Goal: Task Accomplishment & Management: Manage account settings

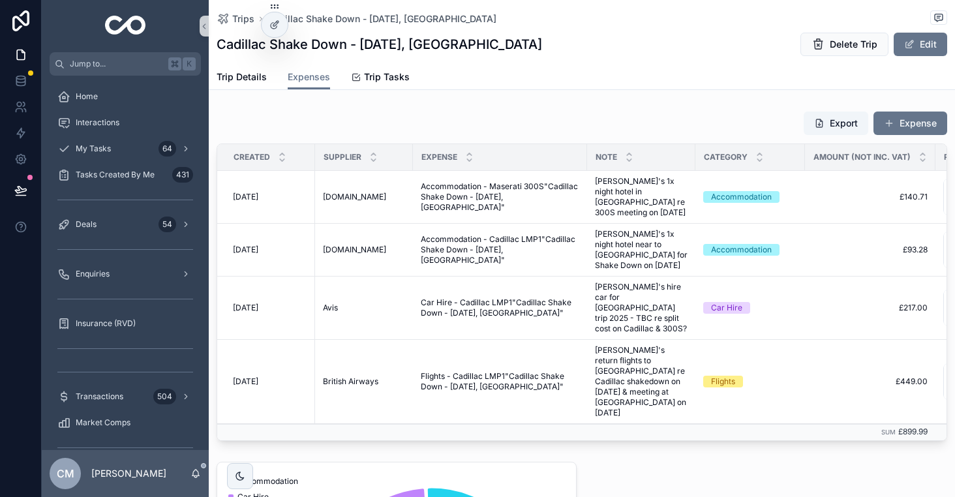
scroll to position [278, 0]
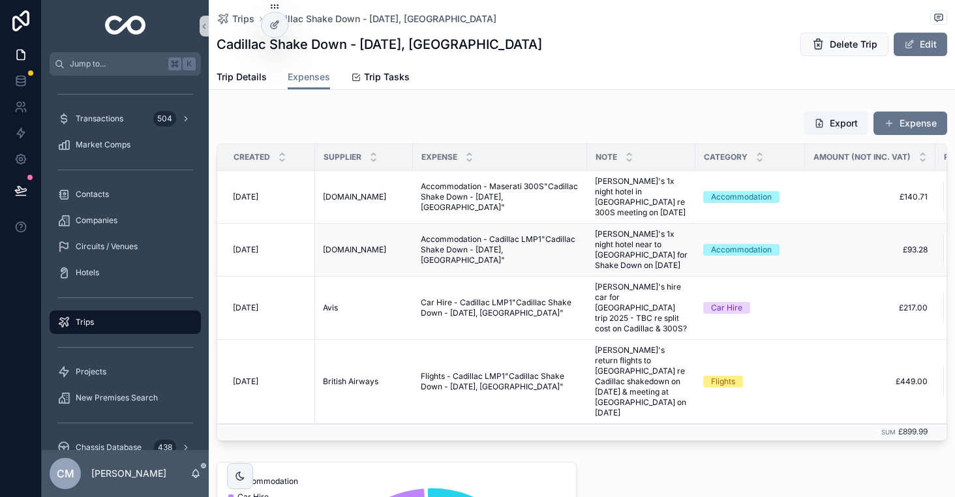
click at [466, 251] on span "Accommodation - Cadillac LMP1"Cadillac Shake Down - [DATE], [GEOGRAPHIC_DATA]"" at bounding box center [500, 249] width 159 height 31
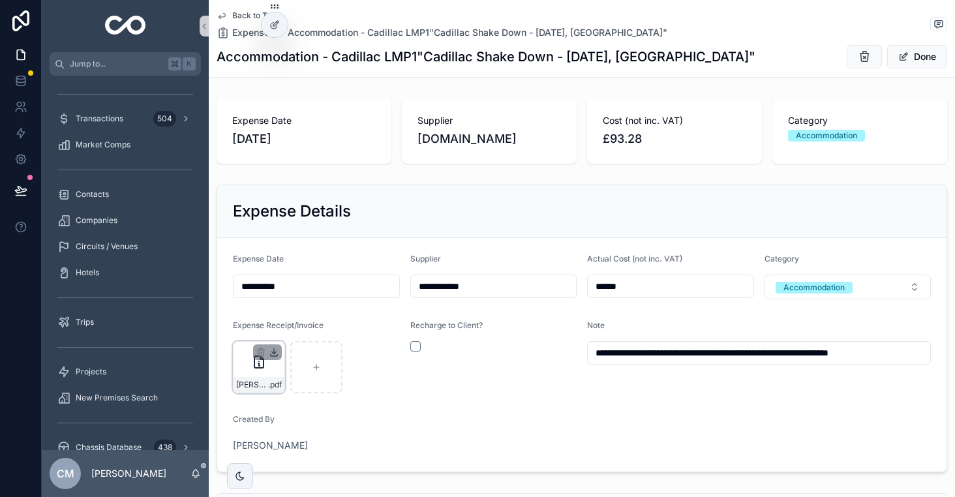
click at [275, 352] on icon "scrollable content" at bounding box center [274, 353] width 5 height 2
click at [243, 367] on div "[PERSON_NAME]-Hotel- .pdf" at bounding box center [259, 367] width 52 height 52
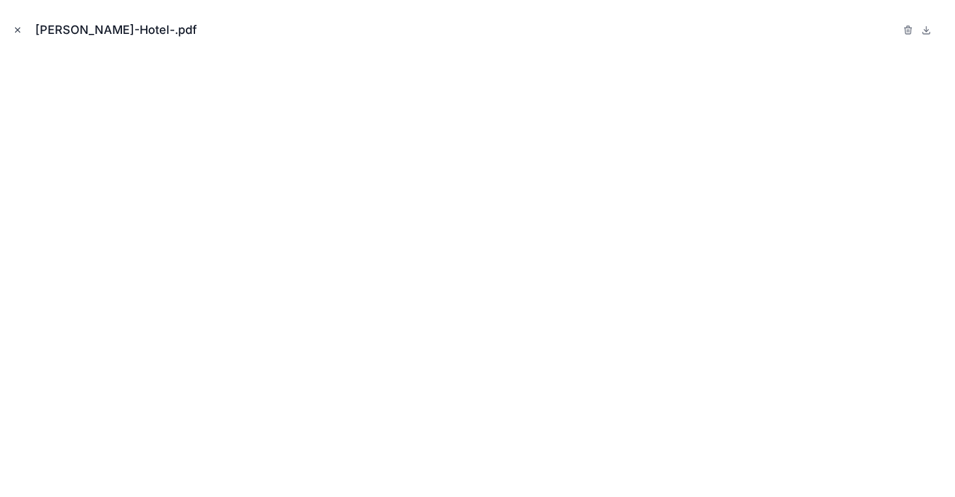
click at [17, 31] on icon "Close modal" at bounding box center [17, 29] width 9 height 9
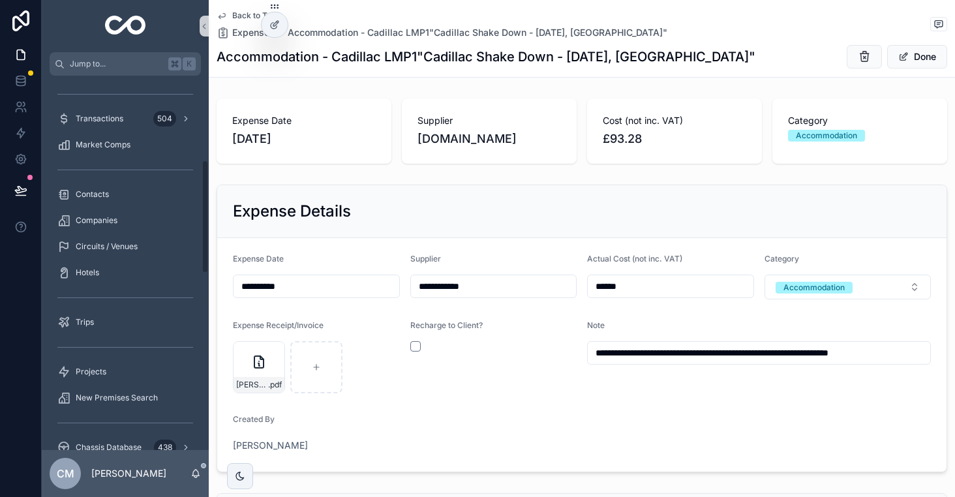
click at [242, 12] on span "Back to Trips" at bounding box center [256, 15] width 48 height 10
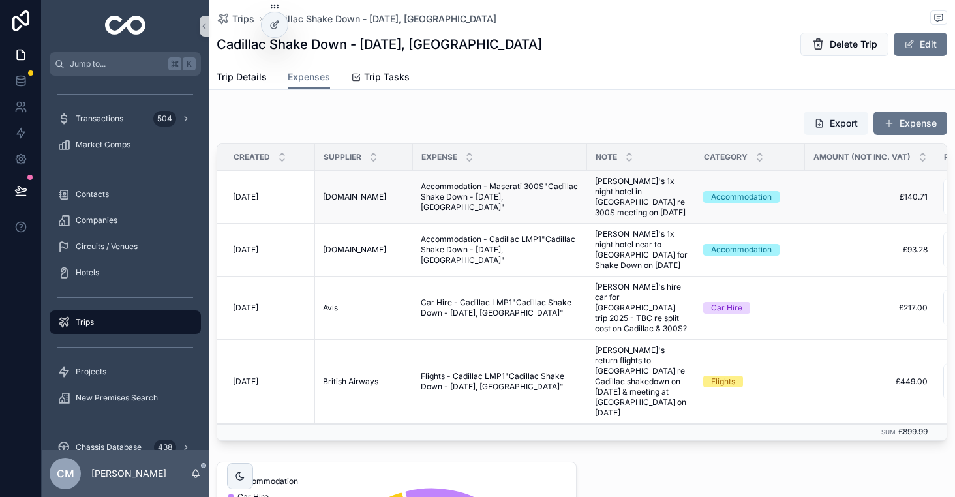
click at [475, 194] on span "Accommodation - Maserati 300S"Cadillac Shake Down - [DATE], [GEOGRAPHIC_DATA]"" at bounding box center [500, 196] width 159 height 31
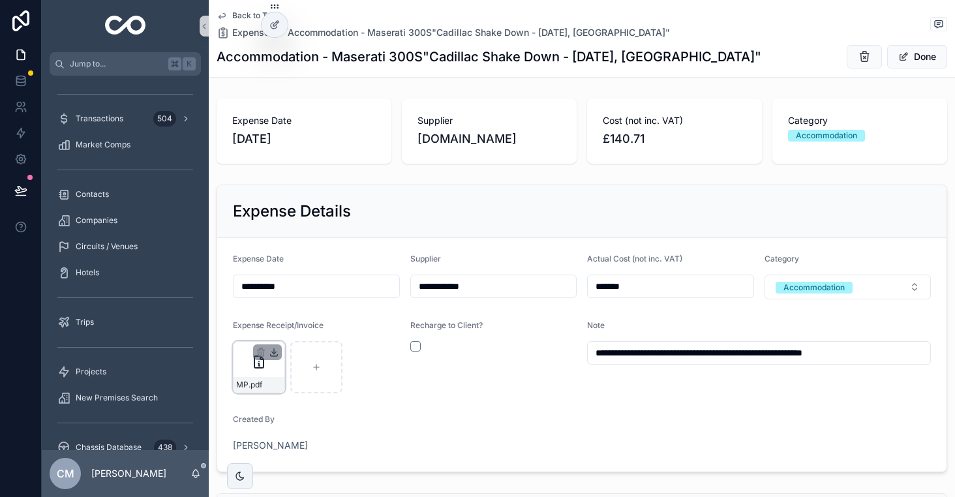
click at [273, 352] on icon "scrollable content" at bounding box center [274, 352] width 10 height 10
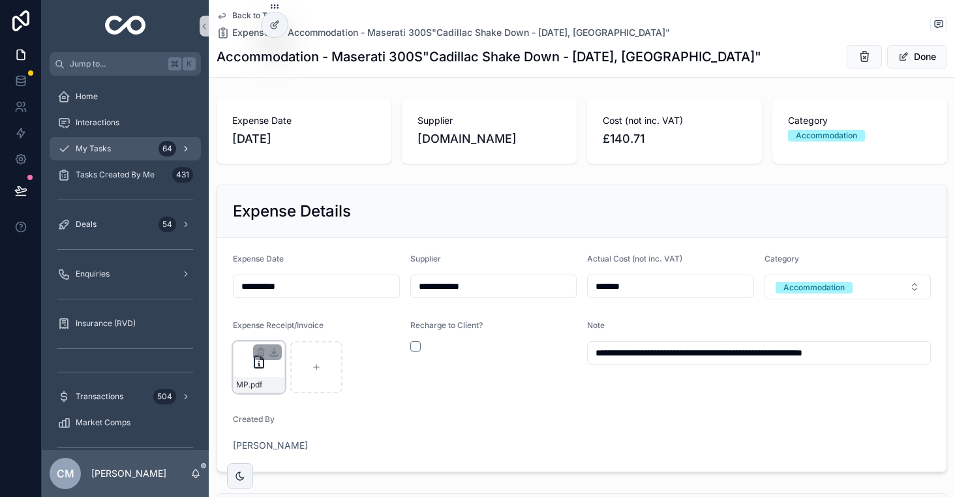
click at [99, 151] on span "My Tasks" at bounding box center [93, 149] width 35 height 10
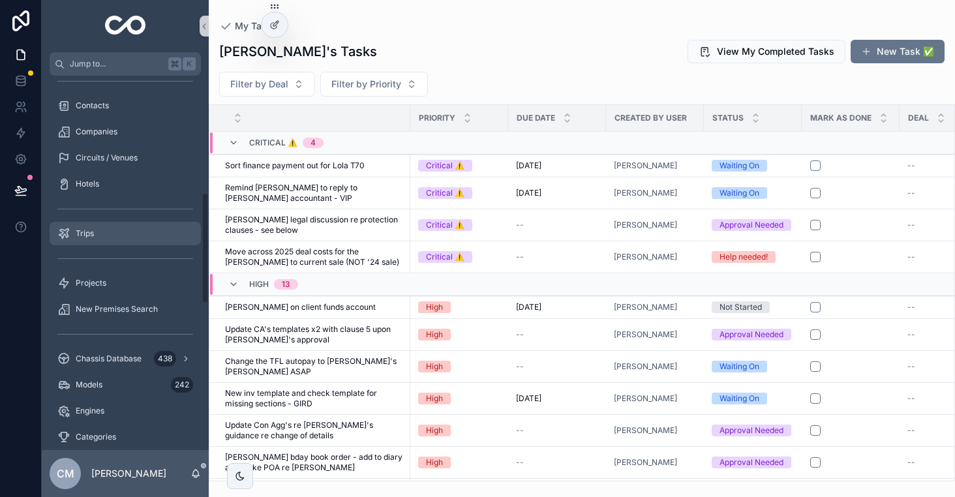
click at [119, 239] on div "Trips" at bounding box center [125, 233] width 136 height 21
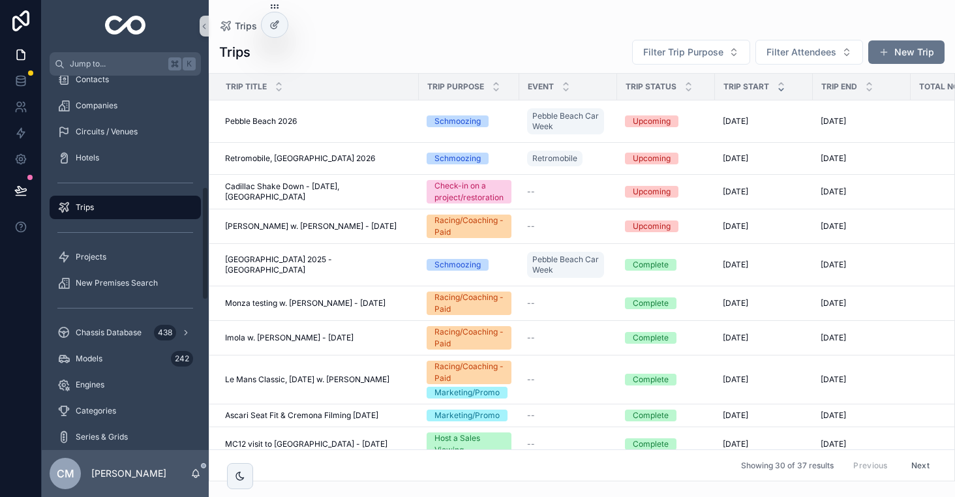
scroll to position [367, 0]
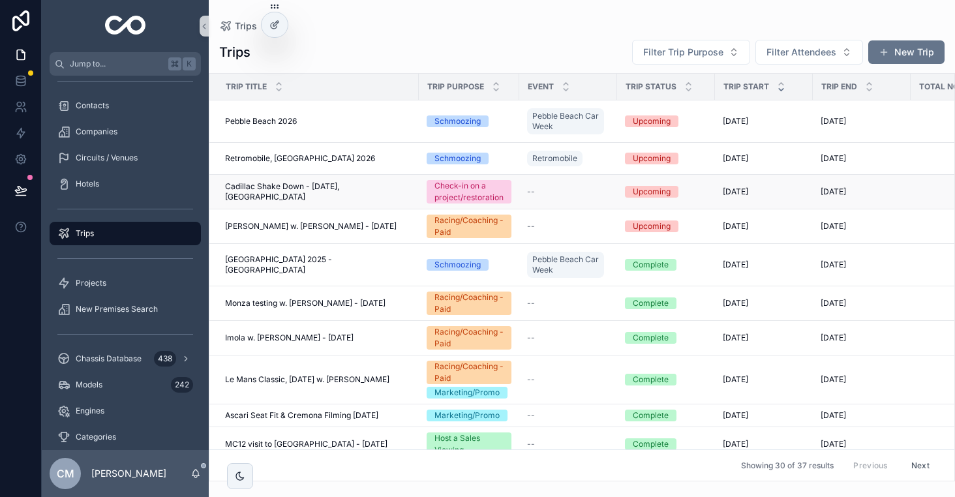
click at [322, 189] on span "Cadillac Shake Down - [DATE], [GEOGRAPHIC_DATA]" at bounding box center [318, 191] width 186 height 21
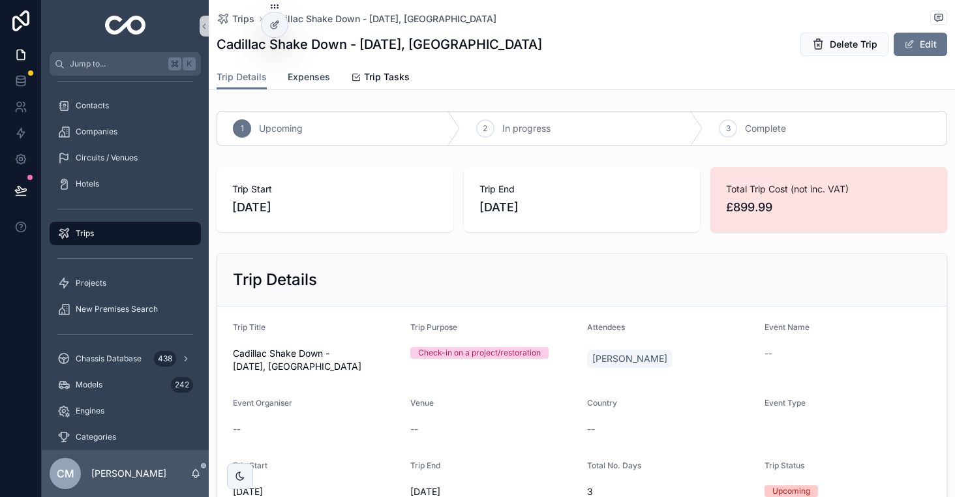
click at [316, 76] on span "Expenses" at bounding box center [309, 76] width 42 height 13
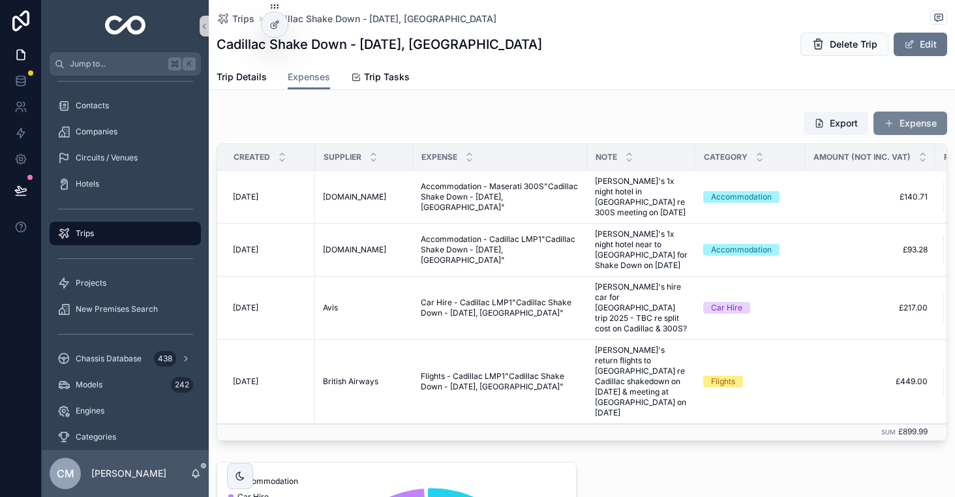
click at [905, 129] on button "Expense" at bounding box center [911, 123] width 74 height 23
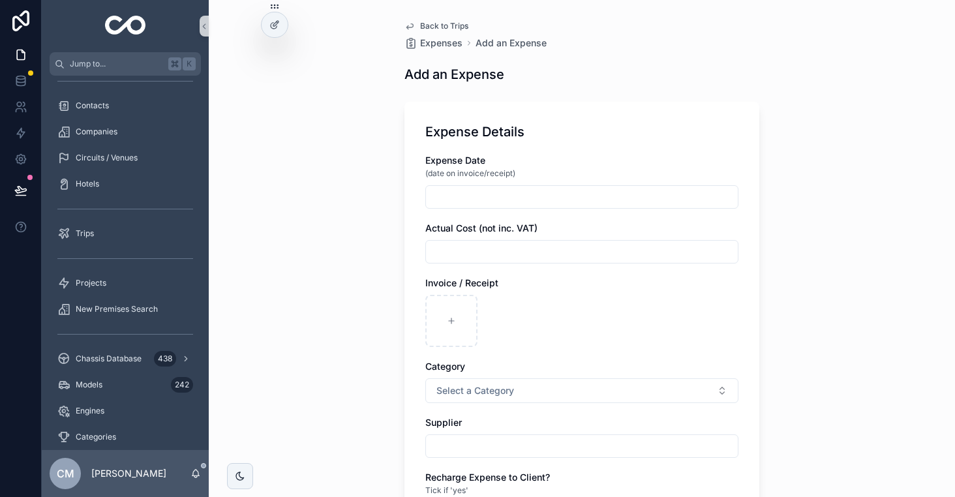
click at [498, 200] on input "scrollable content" at bounding box center [582, 197] width 312 height 18
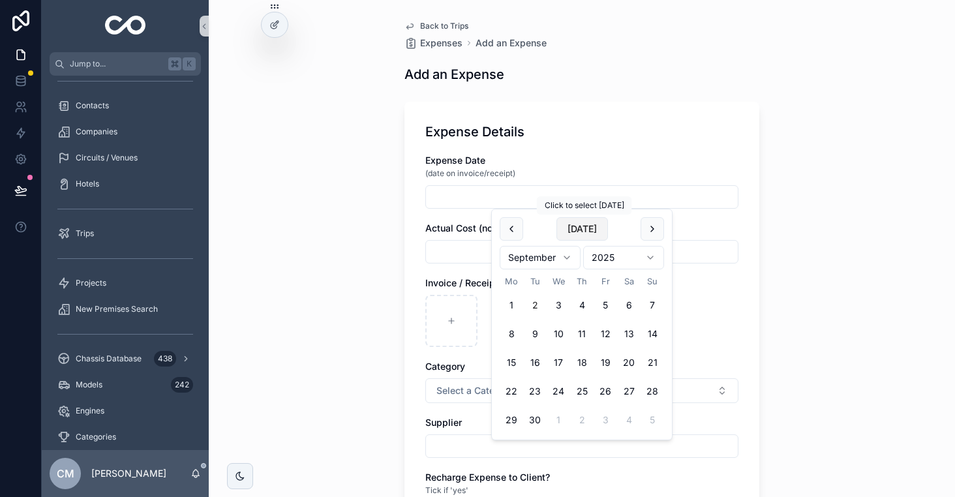
click at [586, 230] on button "[DATE]" at bounding box center [582, 228] width 52 height 23
click at [513, 359] on button "15" at bounding box center [511, 362] width 23 height 23
type input "**********"
click at [463, 256] on input "scrollable content" at bounding box center [582, 252] width 312 height 18
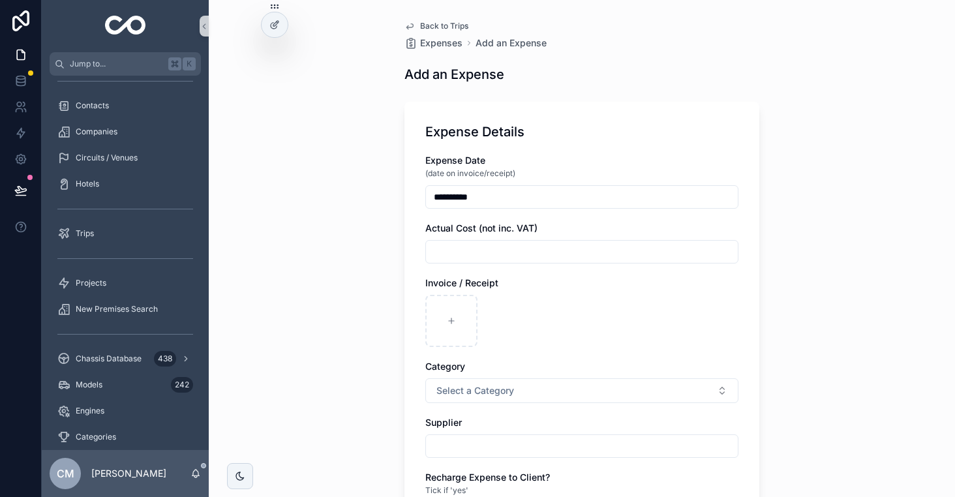
click at [646, 269] on div "**********" at bounding box center [581, 483] width 313 height 658
click at [436, 27] on span "Back to Trips" at bounding box center [444, 26] width 48 height 10
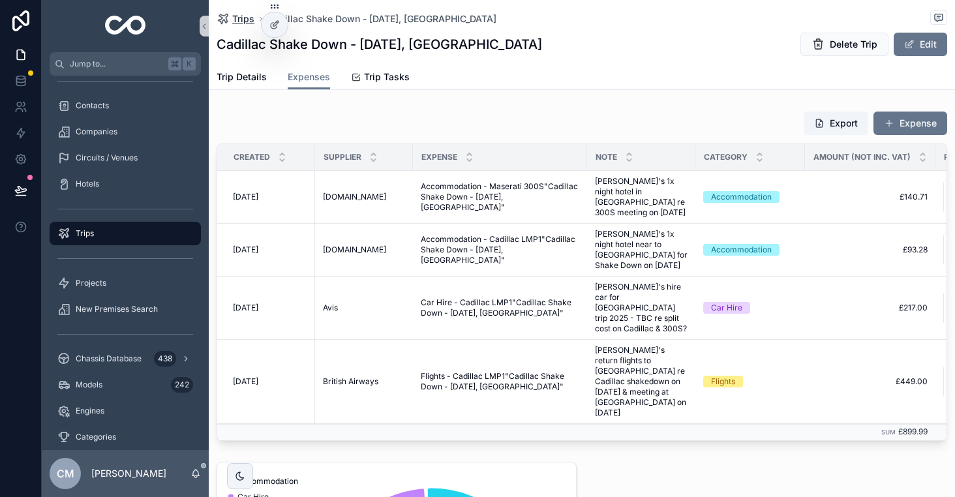
click at [241, 20] on span "Trips" at bounding box center [243, 18] width 22 height 13
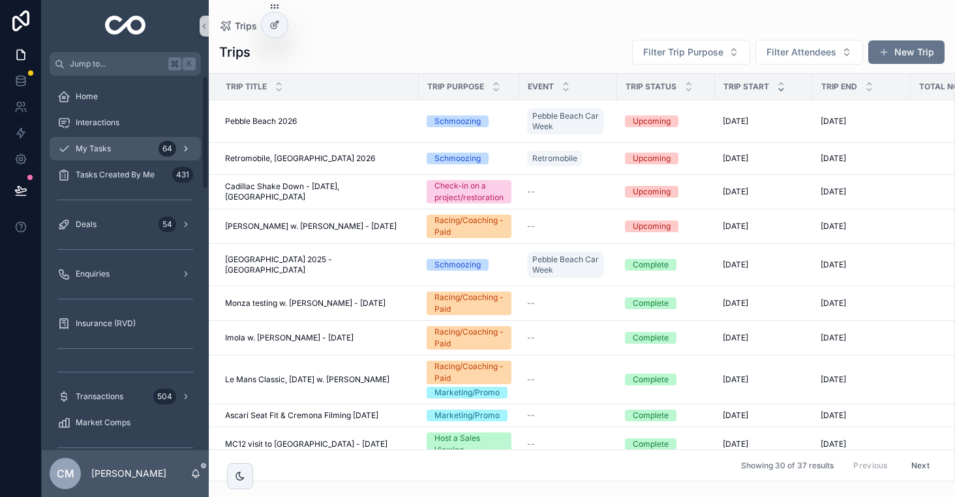
click at [102, 153] on span "My Tasks" at bounding box center [93, 149] width 35 height 10
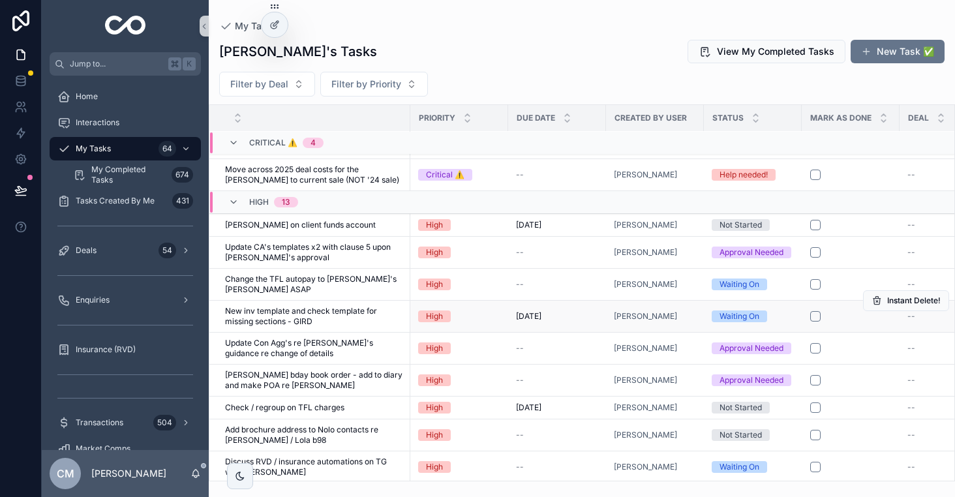
scroll to position [93, 0]
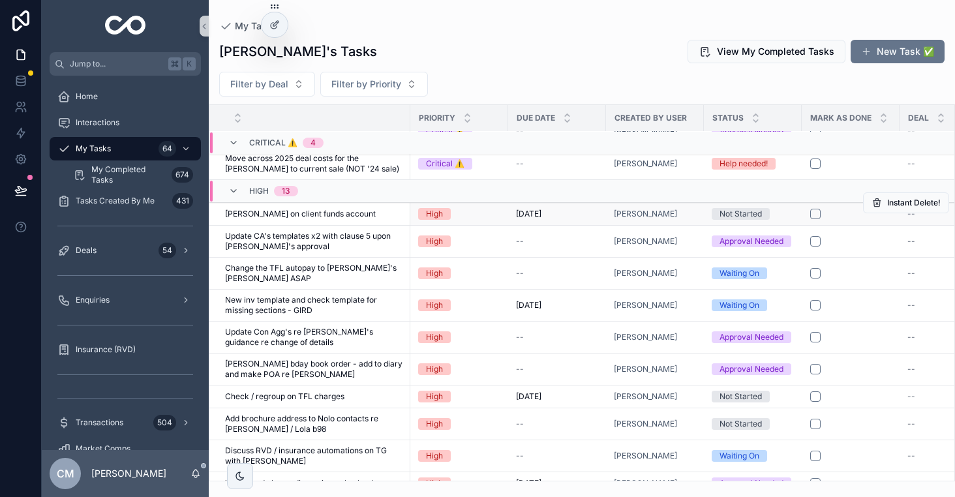
click at [727, 208] on div "Not Started" at bounding box center [741, 214] width 42 height 12
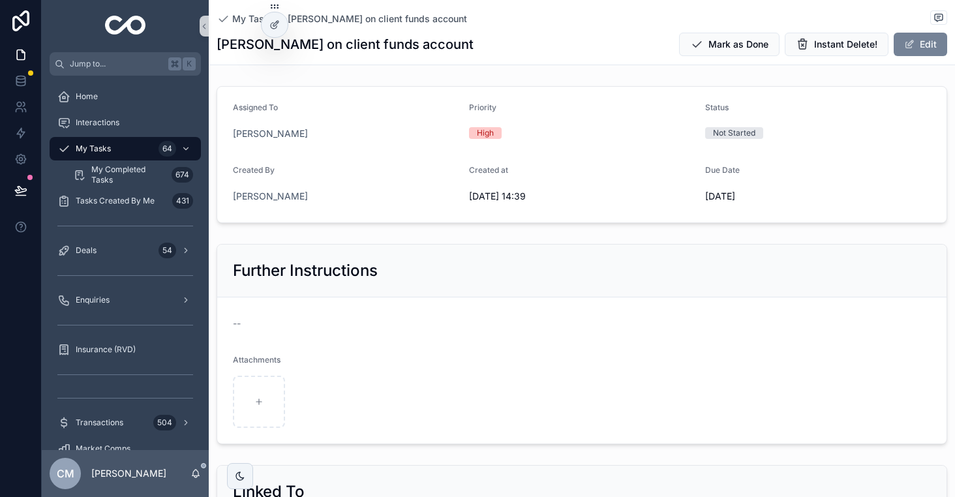
click at [916, 42] on button "Edit" at bounding box center [920, 44] width 53 height 23
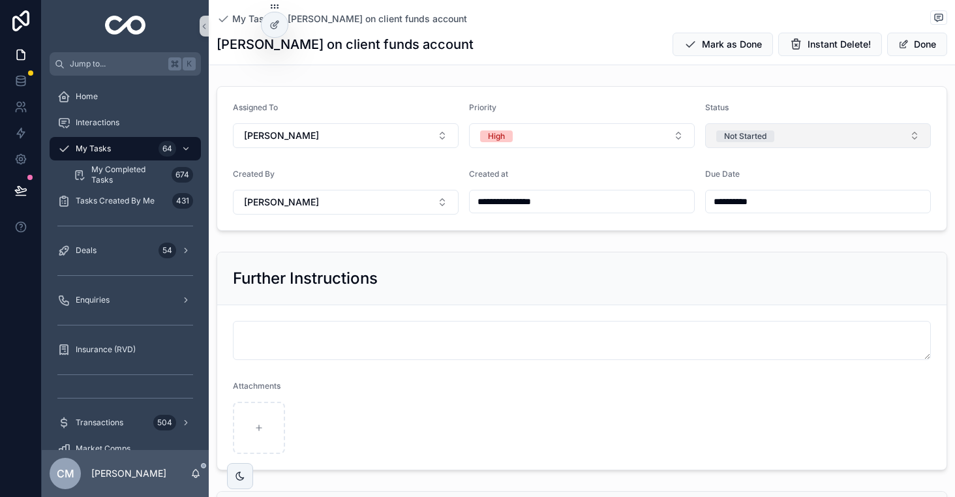
click at [746, 134] on div "Not Started" at bounding box center [745, 136] width 42 height 12
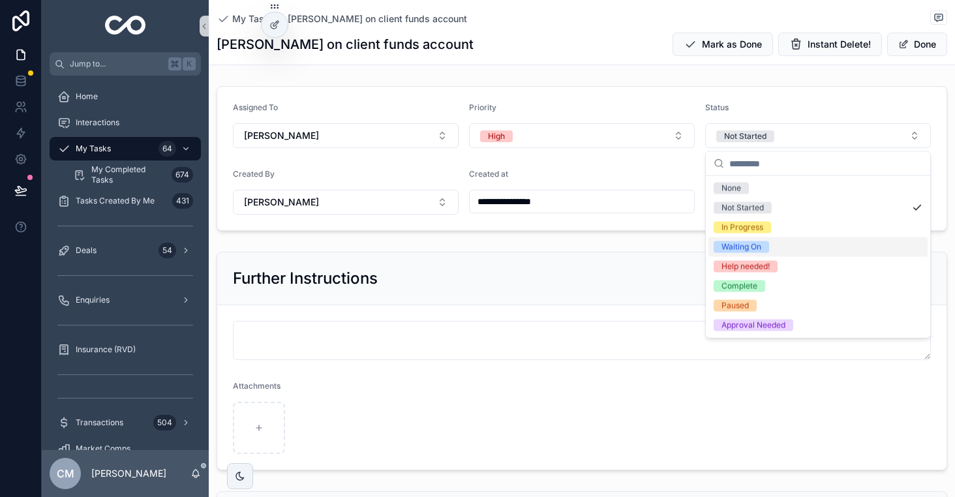
click at [744, 246] on div "Waiting On" at bounding box center [742, 247] width 40 height 12
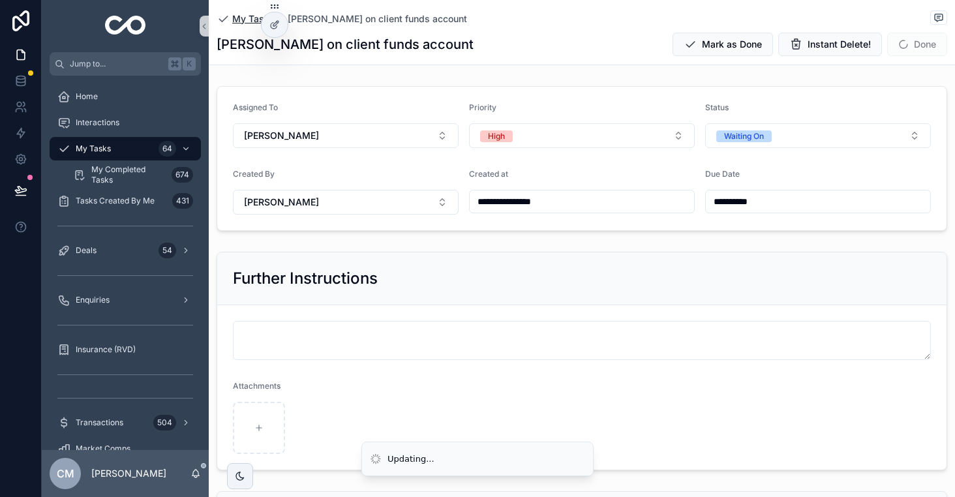
click at [245, 14] on span "My Tasks" at bounding box center [253, 18] width 42 height 13
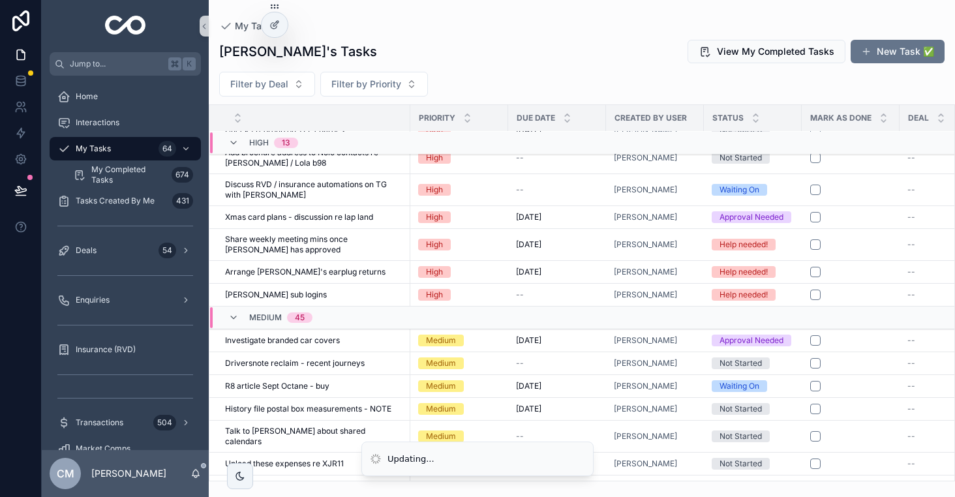
scroll to position [369, 0]
click at [331, 336] on span "Investigate branded car covers" at bounding box center [282, 340] width 115 height 10
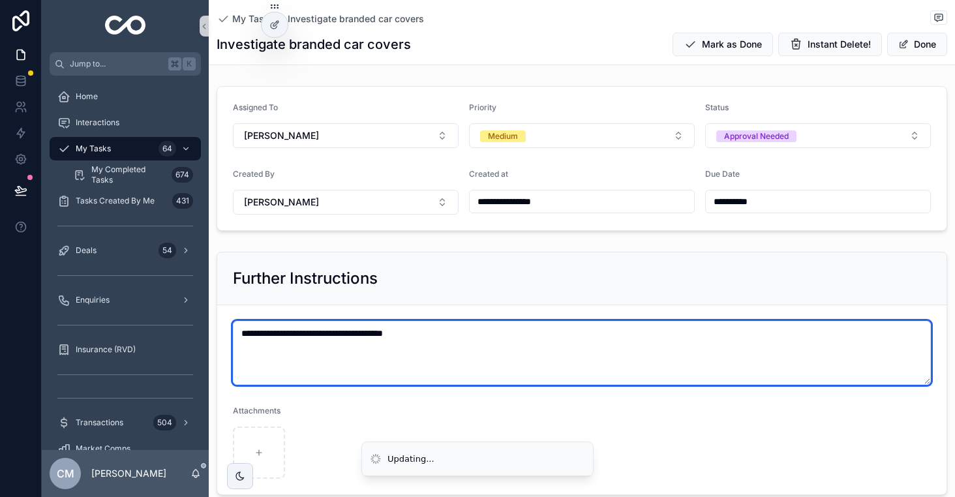
click at [500, 322] on textarea "**********" at bounding box center [582, 353] width 698 height 64
click at [478, 336] on textarea "**********" at bounding box center [582, 353] width 698 height 64
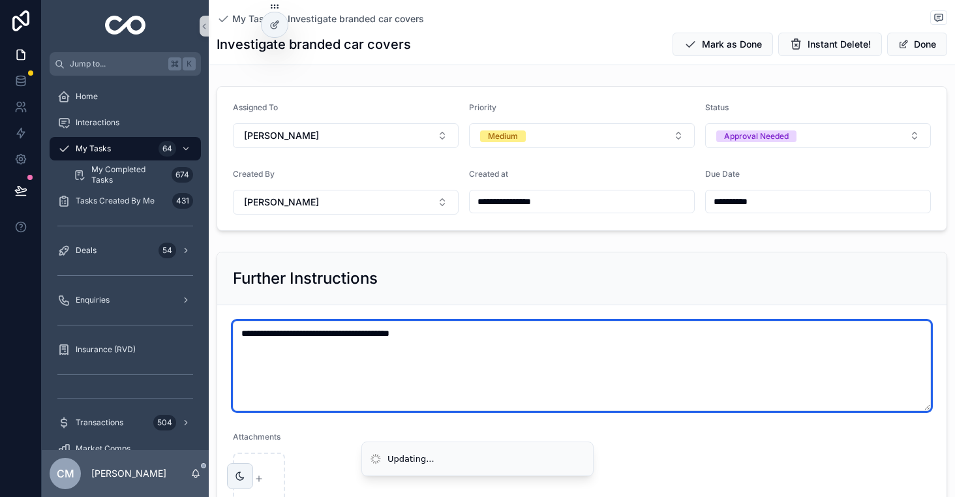
paste textarea "**********"
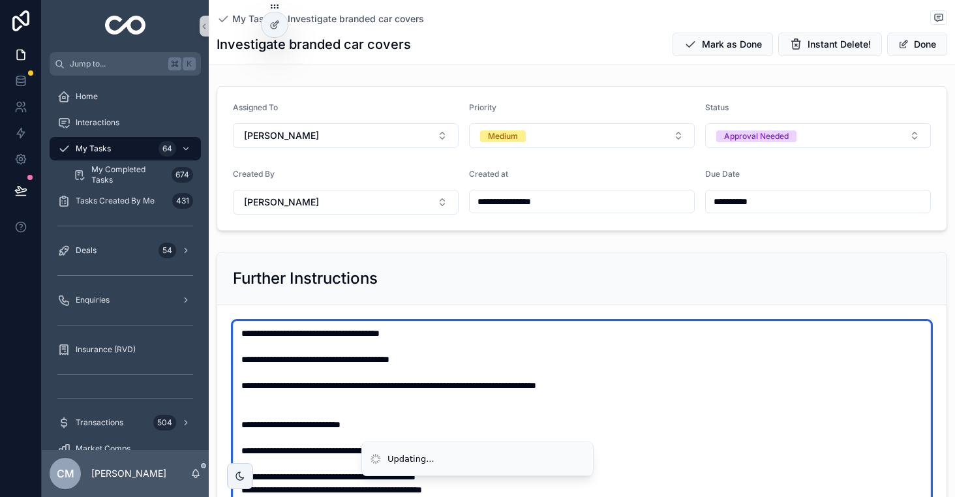
scroll to position [51, 0]
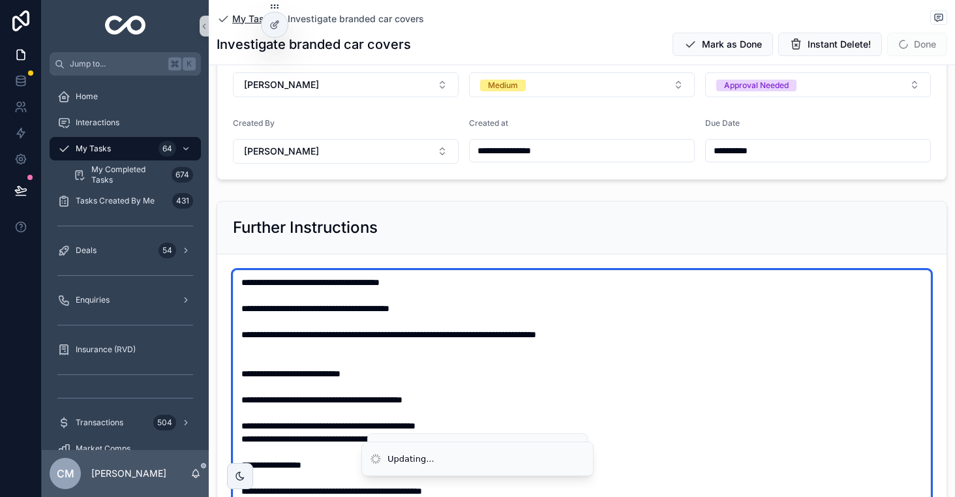
type textarea "**********"
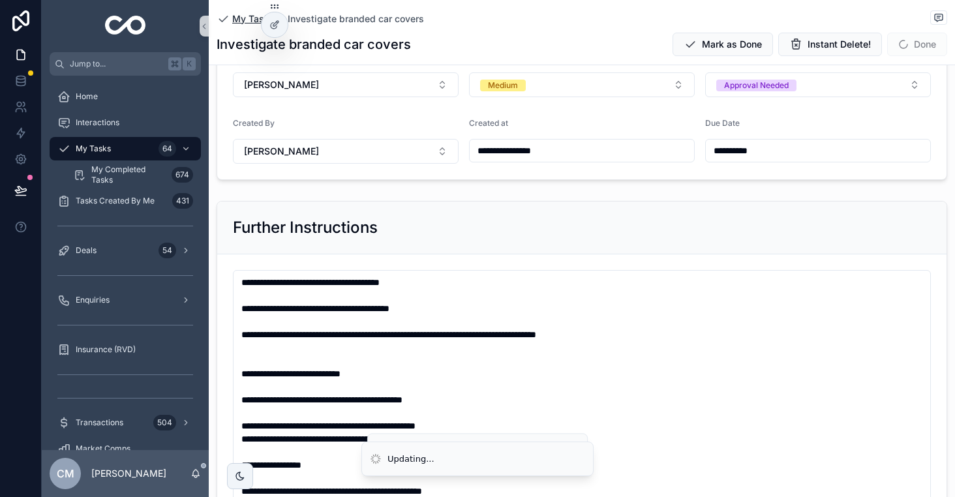
click at [242, 20] on span "My Tasks" at bounding box center [253, 18] width 42 height 13
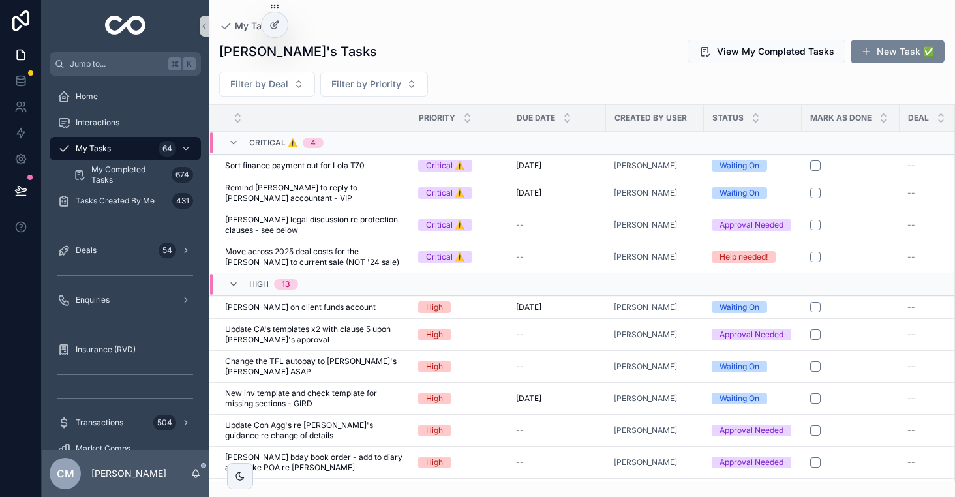
click at [890, 55] on button "New Task ✅" at bounding box center [898, 51] width 94 height 23
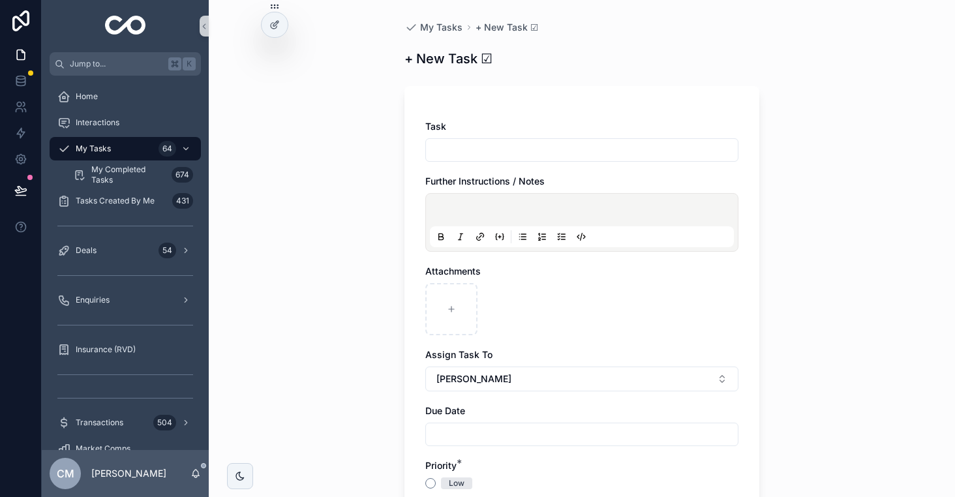
click at [521, 156] on input "scrollable content" at bounding box center [582, 150] width 312 height 18
type input "**********"
click at [481, 204] on div "scrollable content" at bounding box center [582, 223] width 304 height 50
click at [472, 205] on p "scrollable content" at bounding box center [585, 211] width 304 height 13
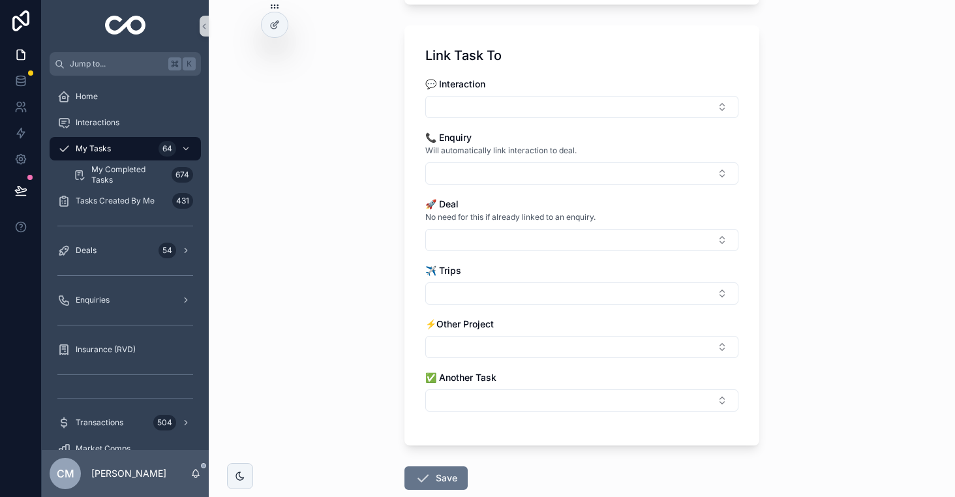
scroll to position [941, 0]
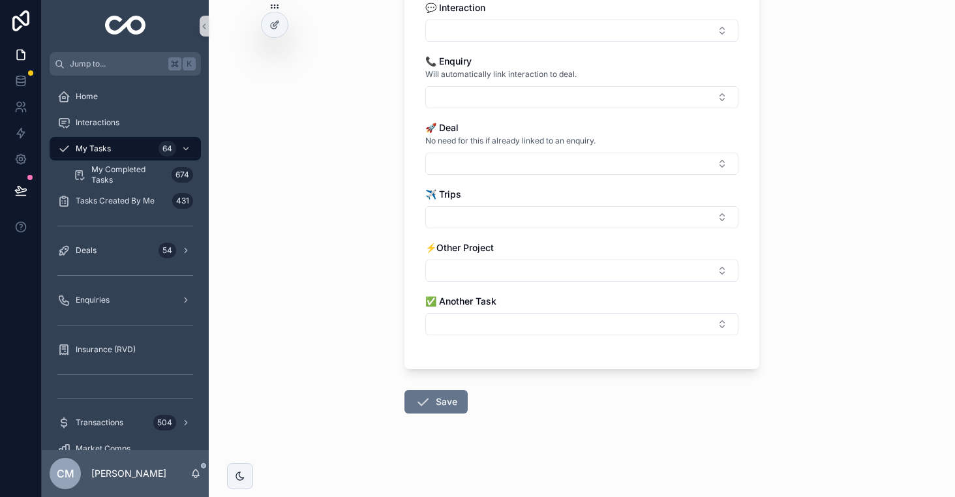
click at [438, 397] on button "Save" at bounding box center [435, 401] width 63 height 23
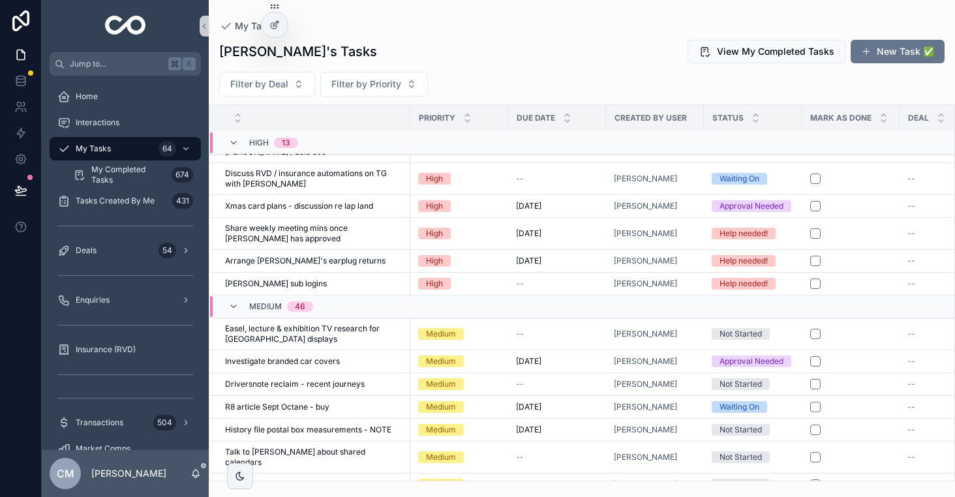
scroll to position [395, 0]
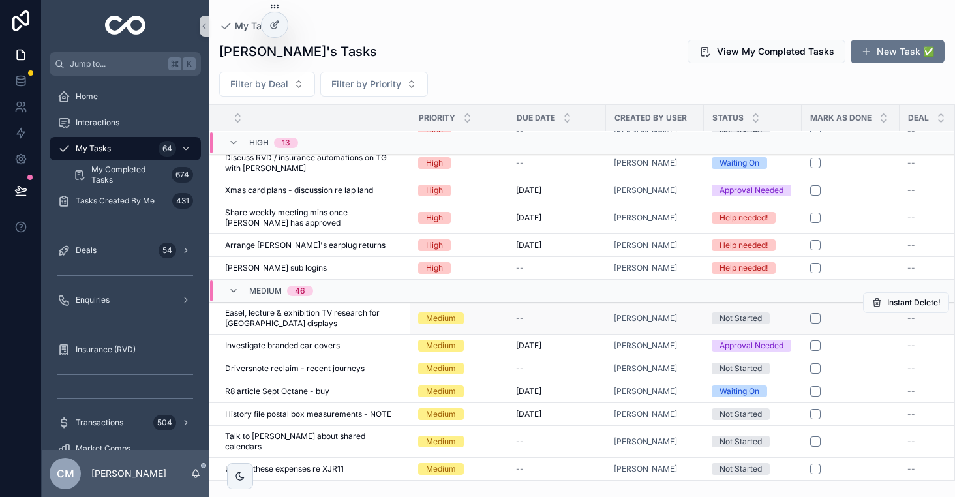
click at [345, 314] on span "Easel, lecture & exhibition TV research for [GEOGRAPHIC_DATA] displays" at bounding box center [313, 318] width 177 height 21
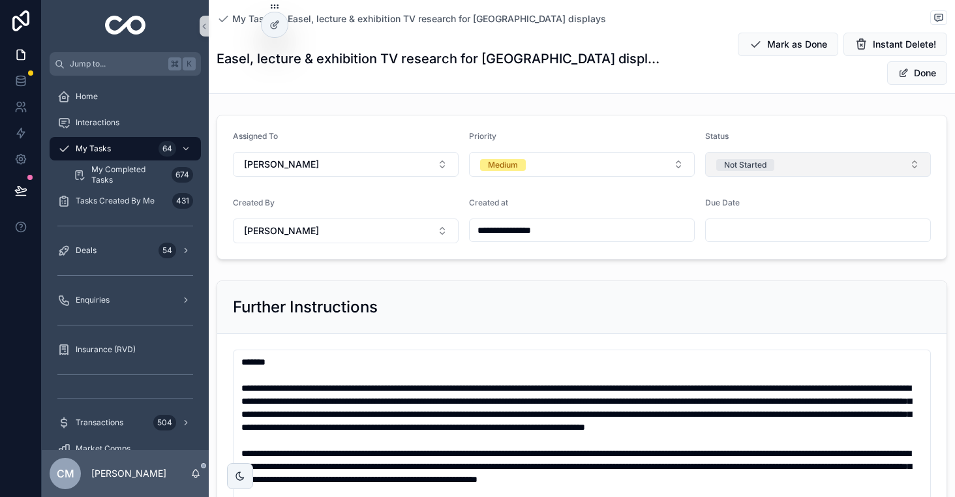
click at [822, 152] on button "Not Started" at bounding box center [818, 164] width 226 height 25
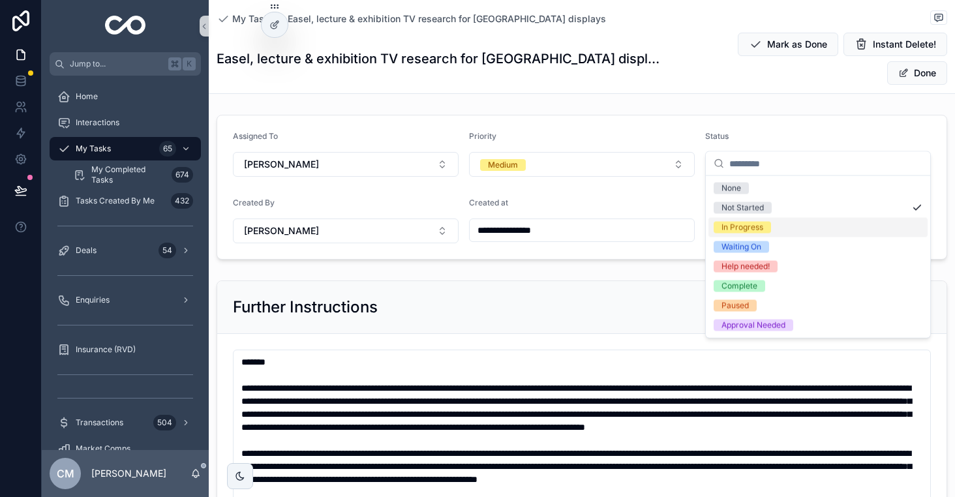
click at [750, 226] on div "In Progress" at bounding box center [743, 228] width 42 height 12
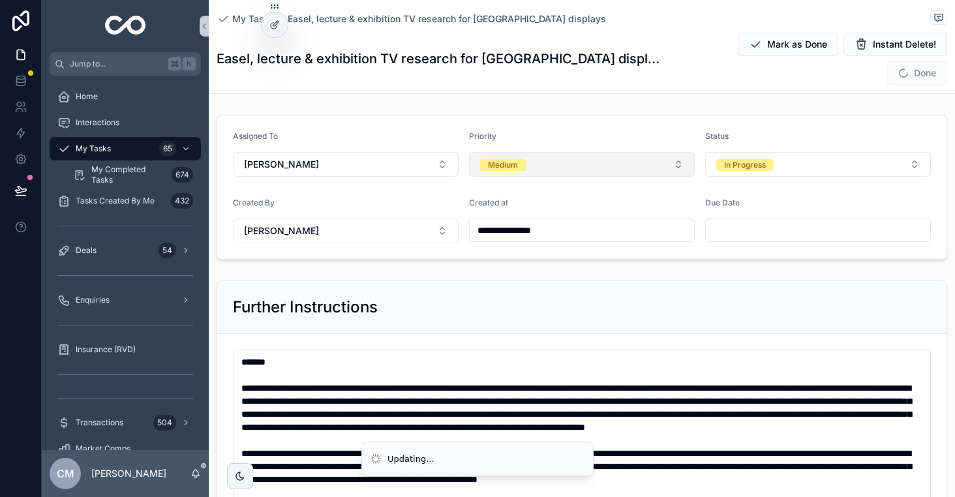
click at [525, 152] on button "Medium" at bounding box center [582, 164] width 226 height 25
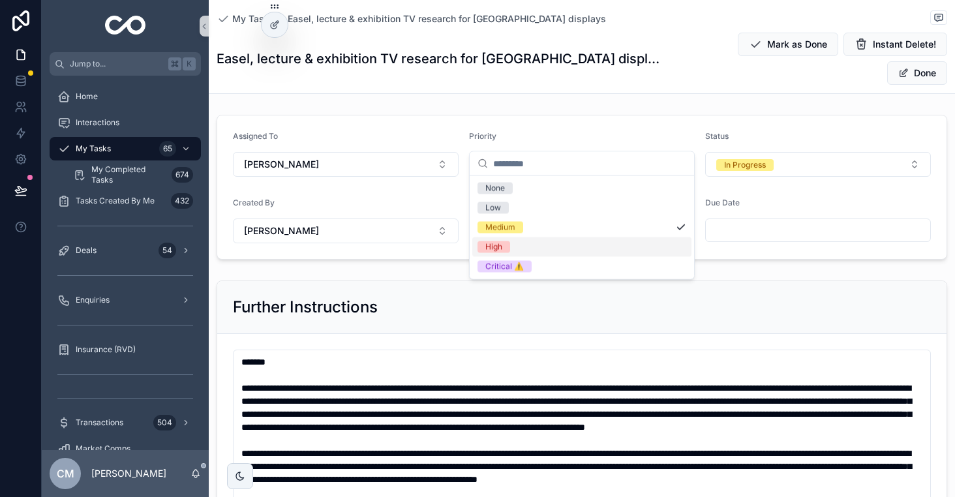
click at [505, 243] on span "High" at bounding box center [494, 247] width 33 height 12
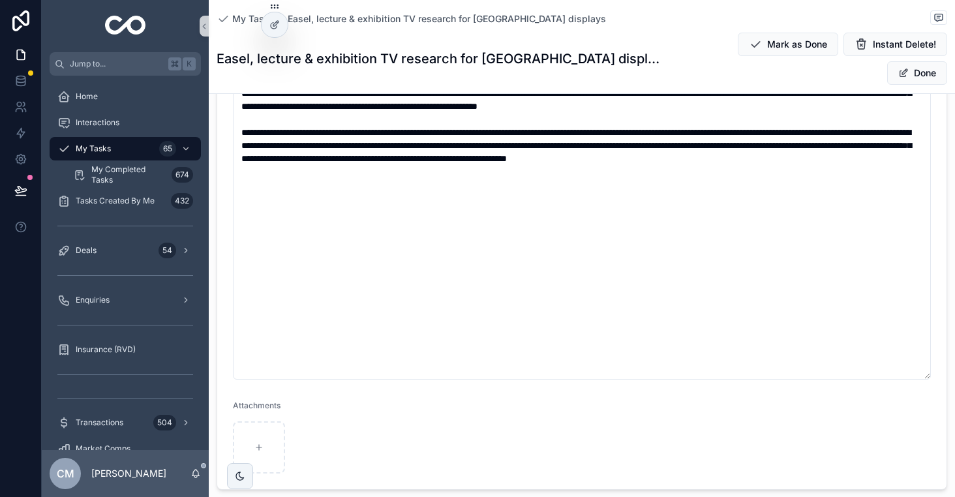
scroll to position [374, 0]
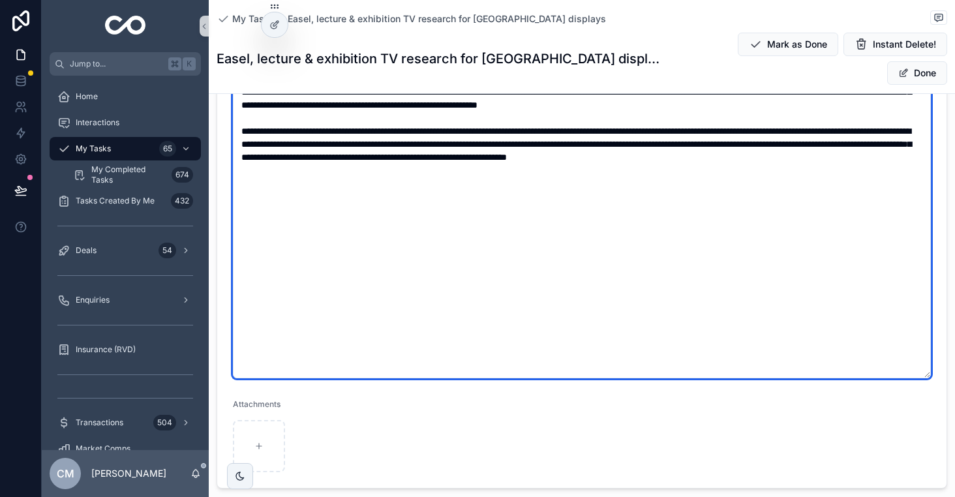
click at [339, 236] on textarea "scrollable content" at bounding box center [582, 176] width 698 height 403
paste textarea "**********"
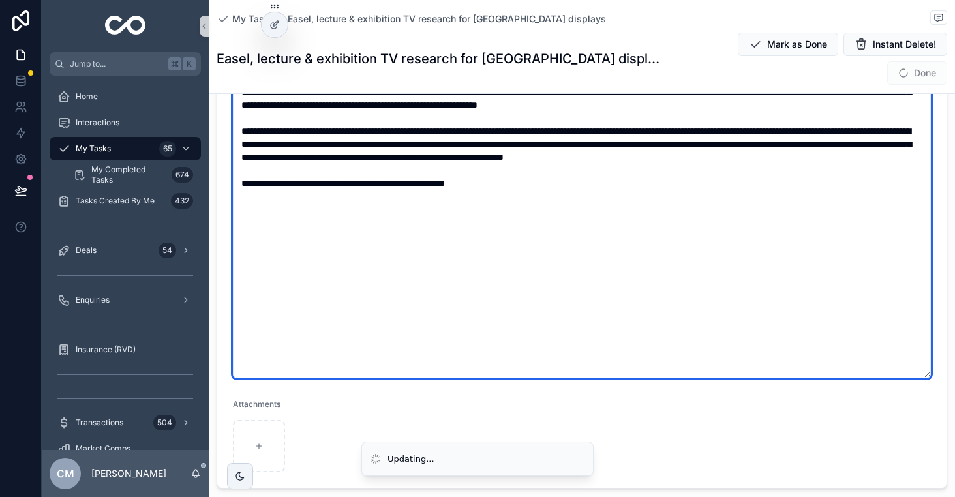
type textarea "**********"
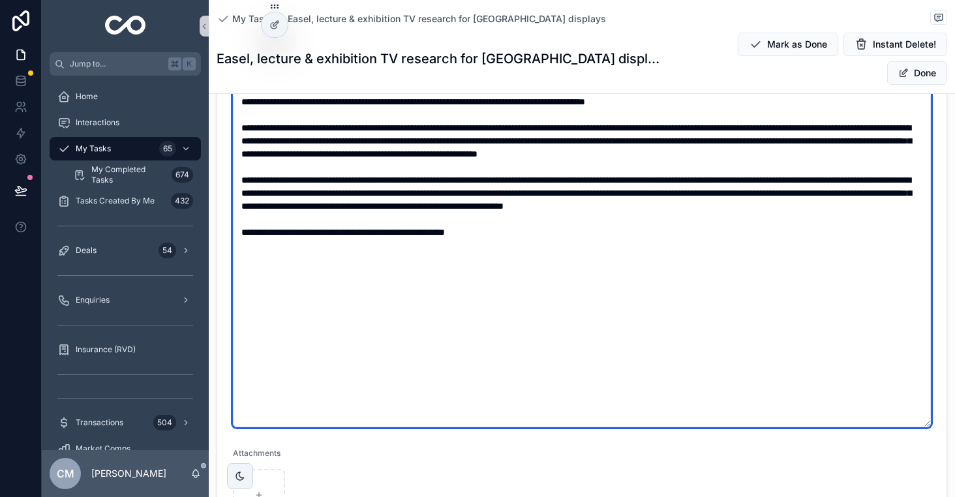
scroll to position [305, 0]
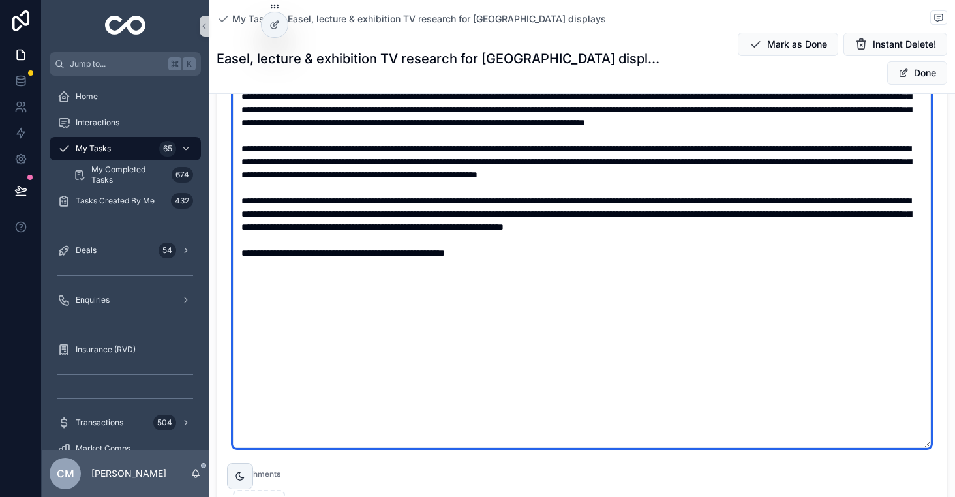
drag, startPoint x: 537, startPoint y: 326, endPoint x: 312, endPoint y: 121, distance: 303.8
click at [312, 121] on textarea "scrollable content" at bounding box center [582, 246] width 698 height 403
click at [382, 191] on textarea "scrollable content" at bounding box center [582, 246] width 698 height 403
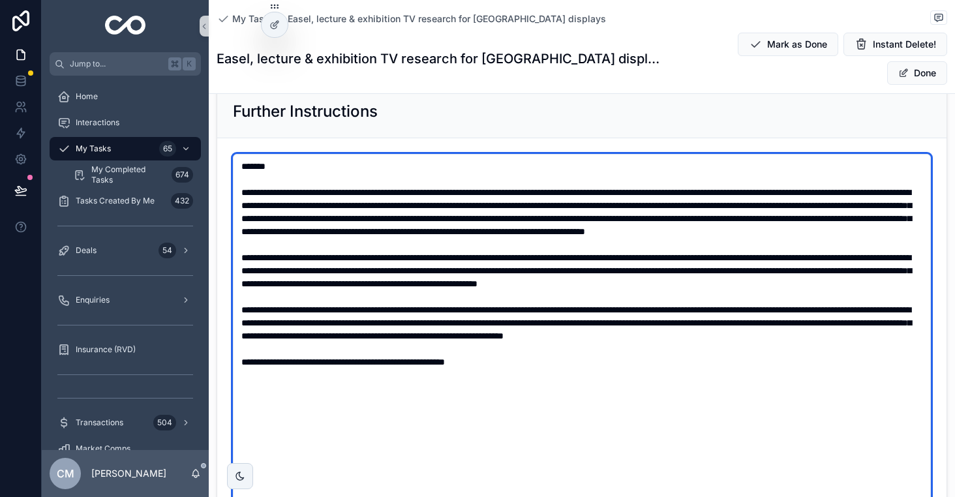
scroll to position [186, 0]
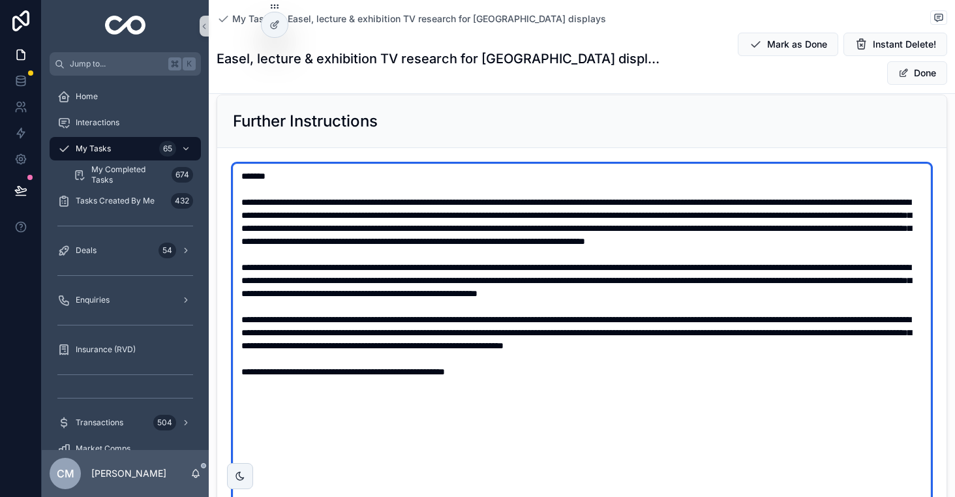
drag, startPoint x: 519, startPoint y: 437, endPoint x: 217, endPoint y: 161, distance: 409.1
click at [217, 161] on form "Attachments" at bounding box center [581, 412] width 729 height 528
click at [440, 164] on textarea "scrollable content" at bounding box center [582, 365] width 698 height 403
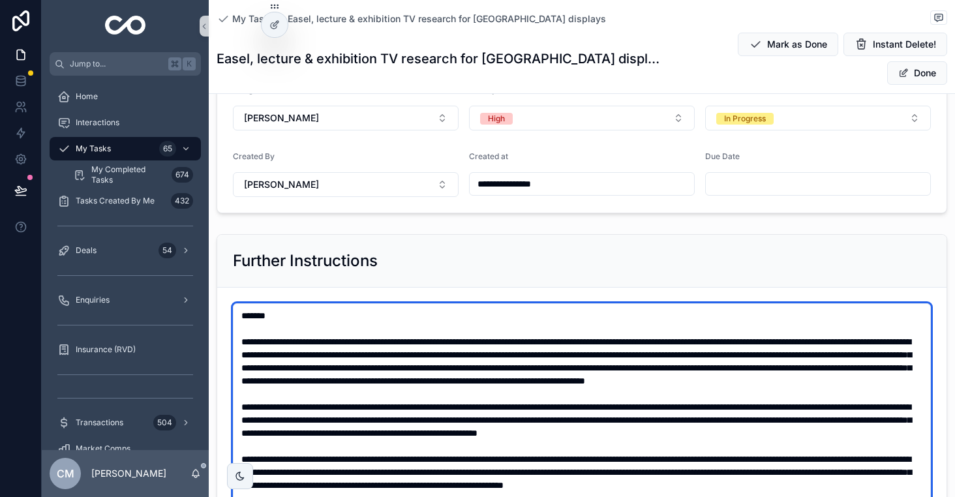
scroll to position [0, 0]
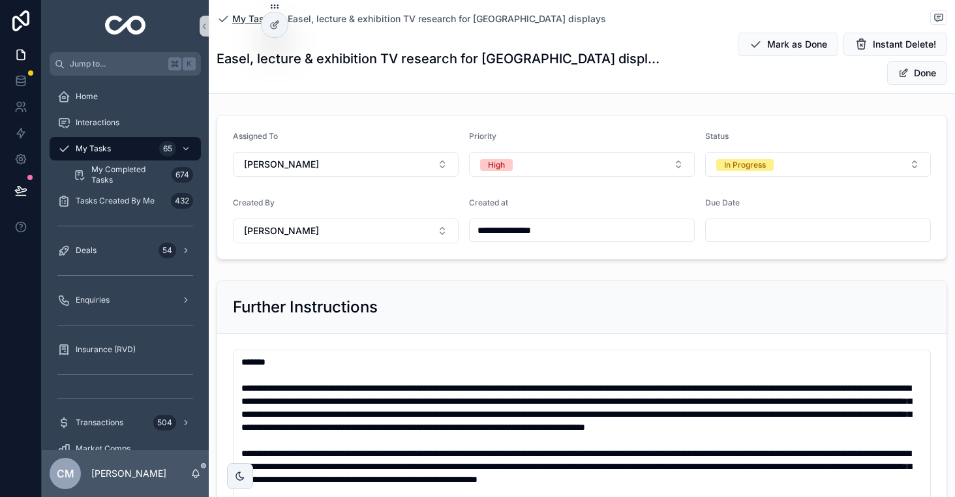
click at [245, 13] on span "My Tasks" at bounding box center [253, 18] width 42 height 13
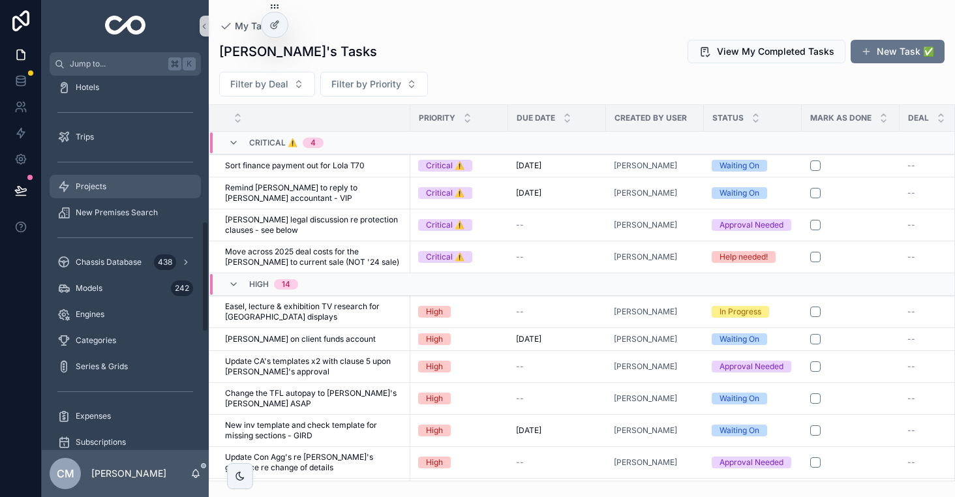
scroll to position [566, 0]
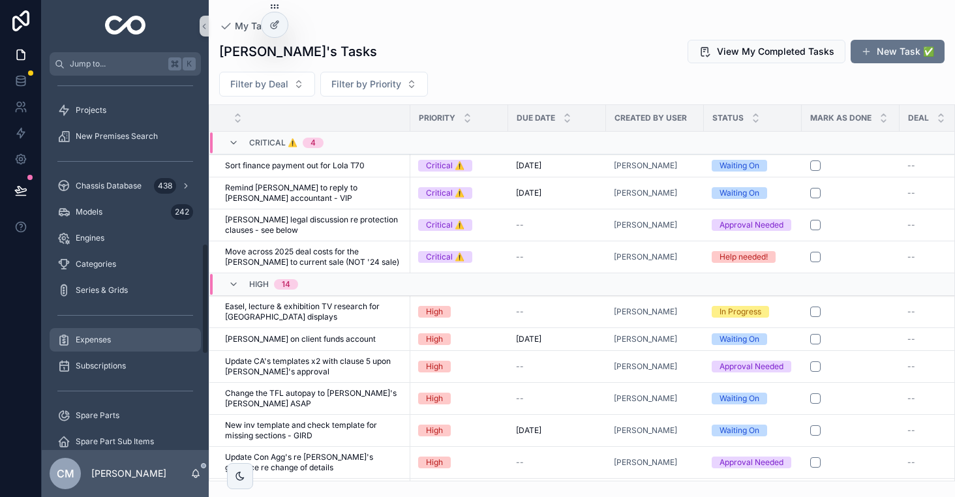
click at [109, 339] on span "Expenses" at bounding box center [93, 340] width 35 height 10
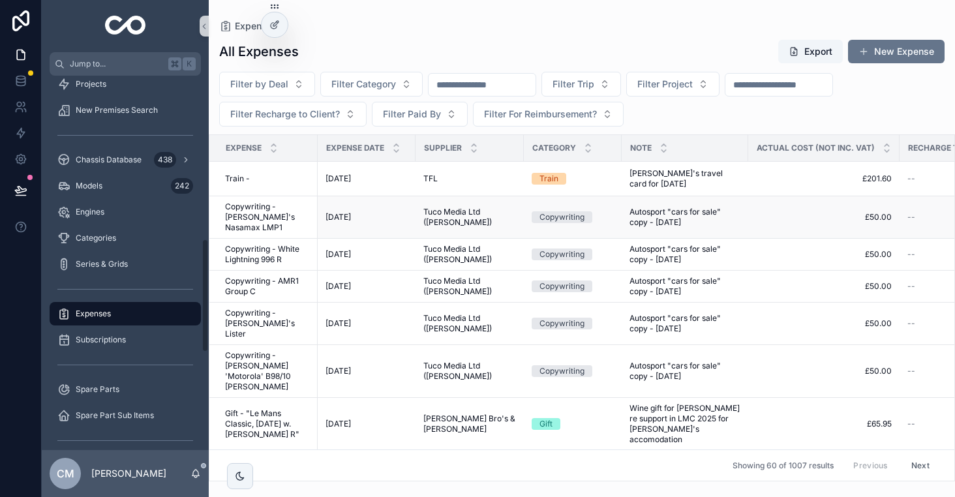
scroll to position [540, 0]
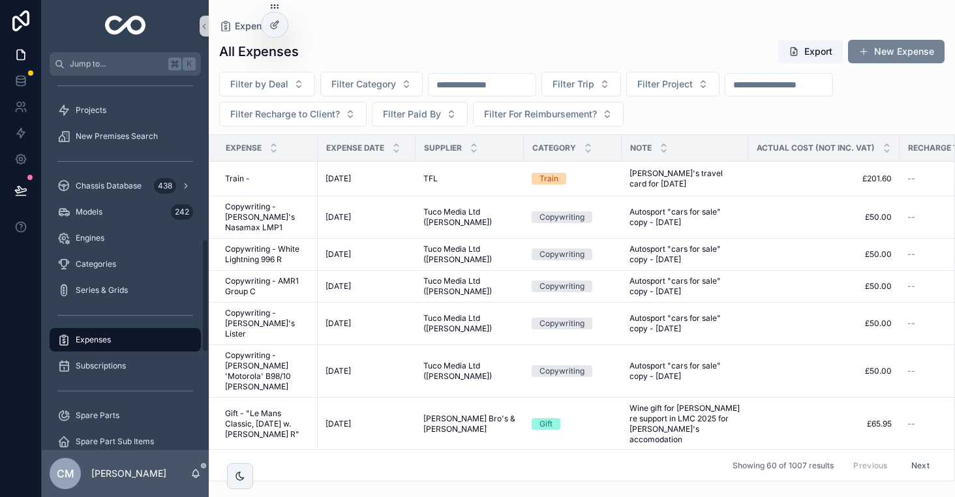
click at [896, 45] on button "New Expense" at bounding box center [896, 51] width 97 height 23
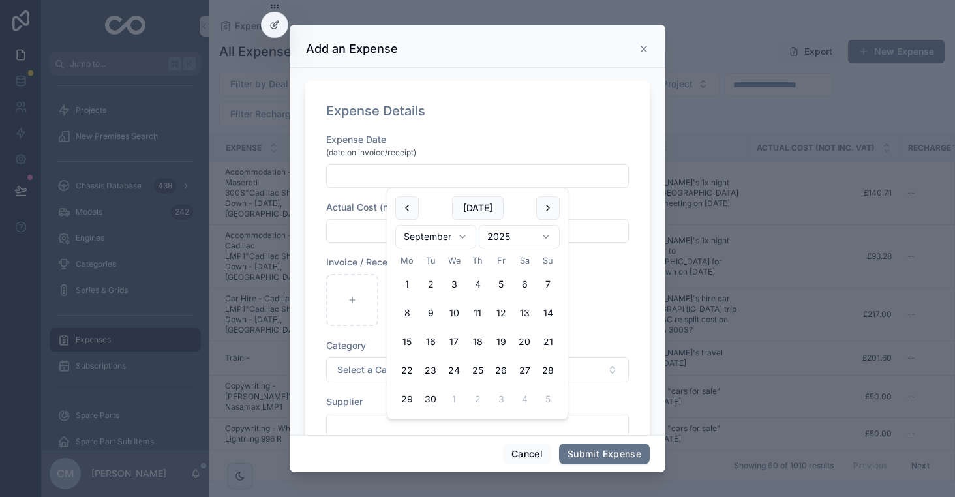
click at [525, 170] on input "scrollable content" at bounding box center [477, 176] width 301 height 18
click at [474, 205] on button "[DATE]" at bounding box center [478, 207] width 52 height 23
type input "**********"
click at [378, 222] on input "scrollable content" at bounding box center [477, 231] width 301 height 18
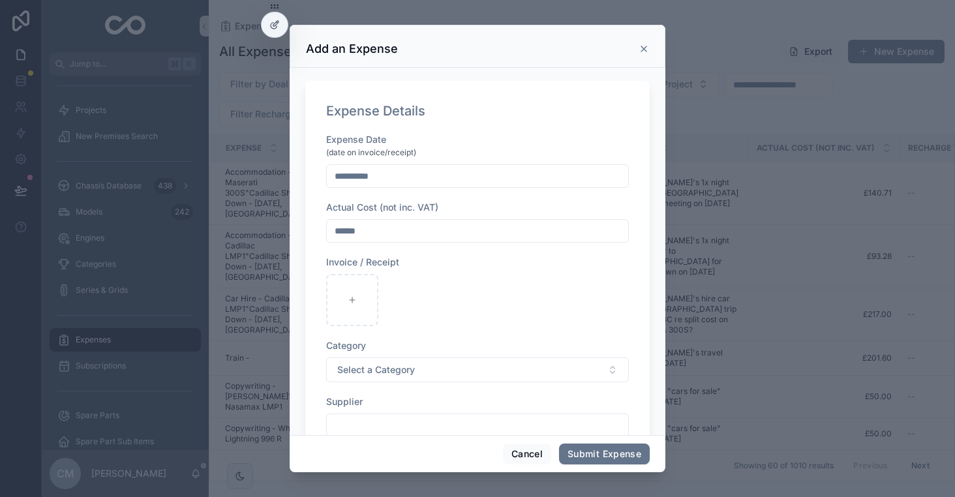
type input "******"
click at [378, 291] on div "scrollable content" at bounding box center [477, 300] width 303 height 52
click at [350, 293] on div "scrollable content" at bounding box center [352, 300] width 52 height 52
type input "**********"
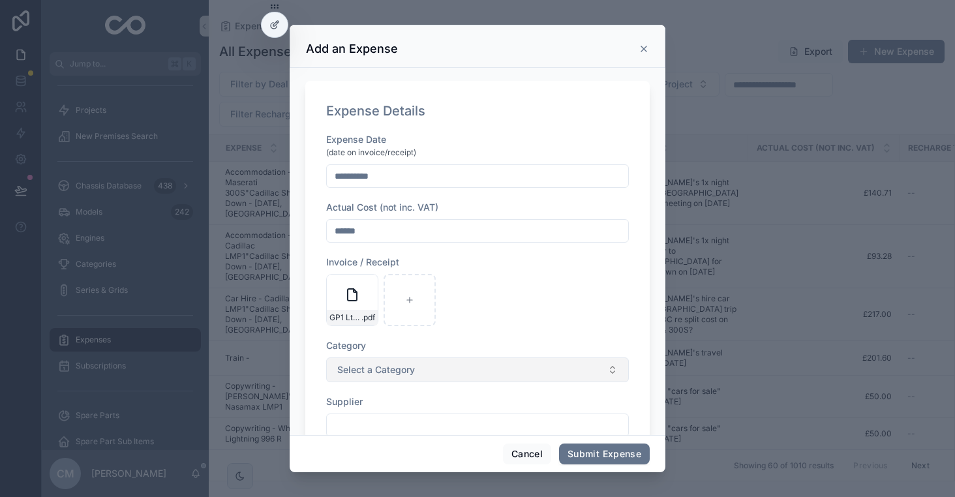
click at [401, 365] on span "Select a Category" at bounding box center [376, 369] width 78 height 13
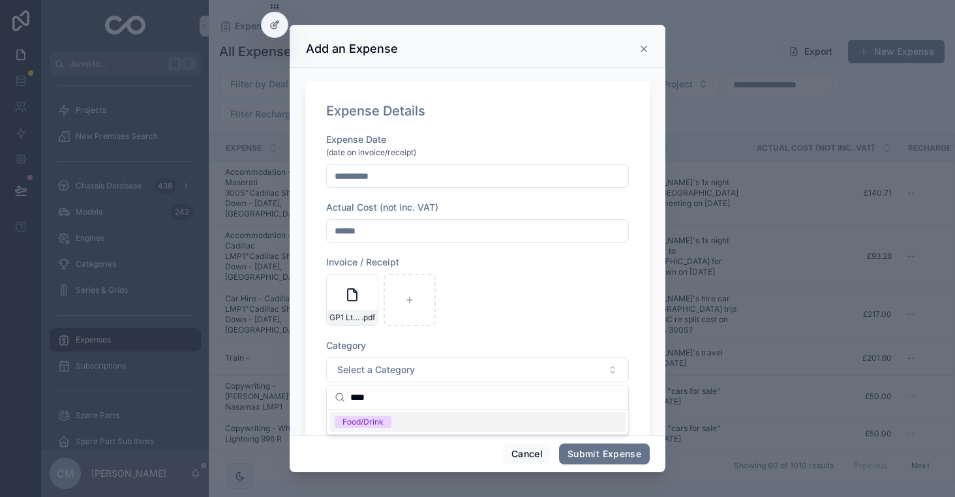
type input "****"
click at [393, 425] on div "Food/Drink" at bounding box center [477, 422] width 296 height 20
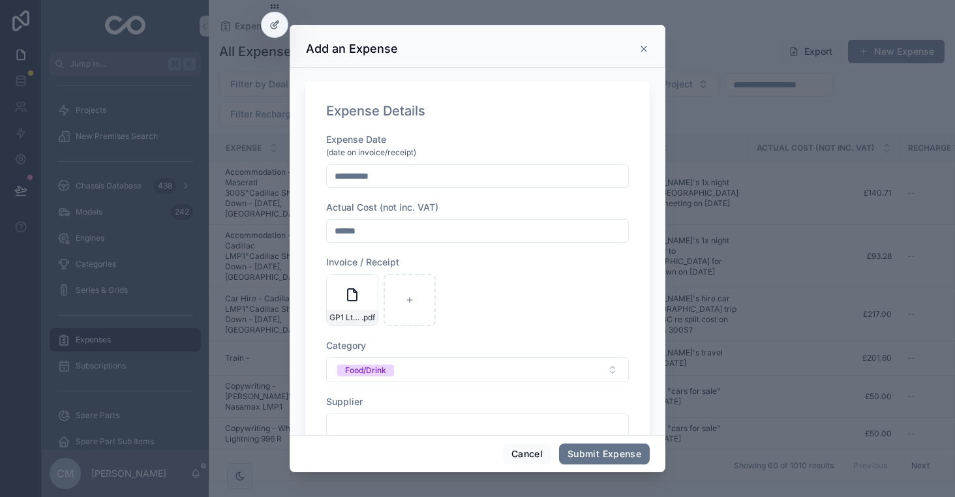
click at [416, 418] on input "scrollable content" at bounding box center [477, 425] width 301 height 18
type input "*****"
click at [482, 303] on div "GP1 Ltd Mail - Confirmation of your order.pdf_Ocado .pdf" at bounding box center [477, 300] width 303 height 52
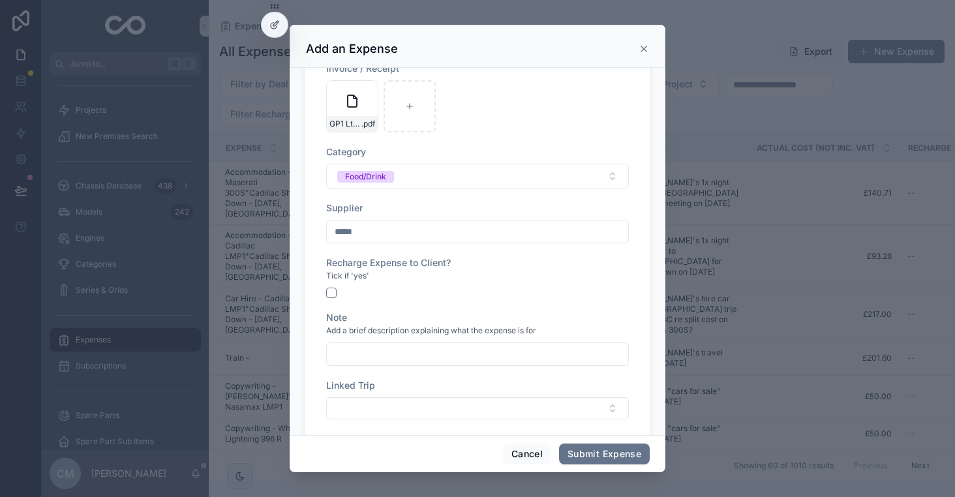
scroll to position [199, 0]
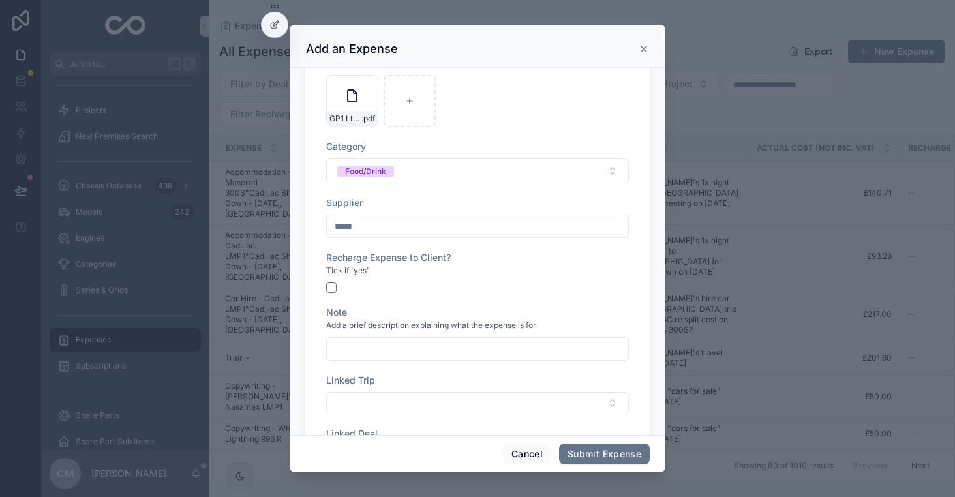
click at [370, 346] on input "scrollable content" at bounding box center [477, 349] width 301 height 18
click at [577, 343] on input "**********" at bounding box center [477, 349] width 301 height 18
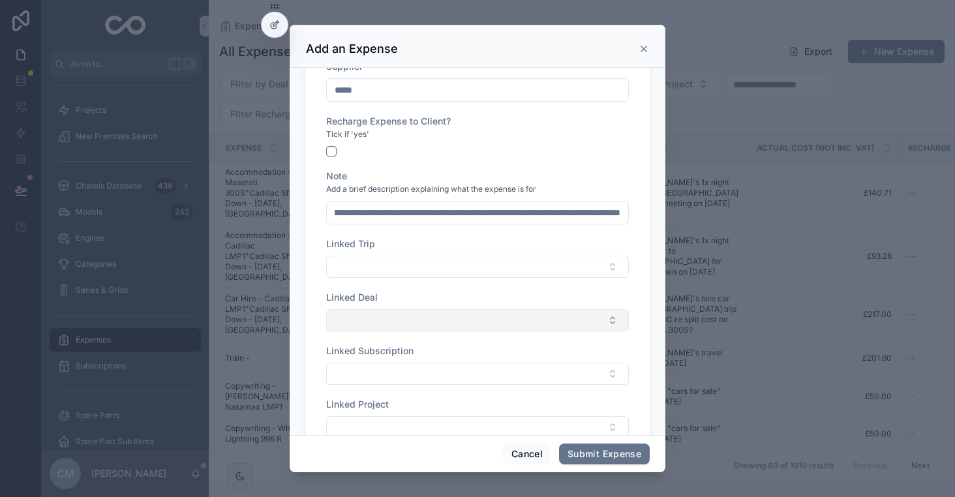
type input "**********"
click at [389, 328] on button "Select Button" at bounding box center [477, 320] width 303 height 22
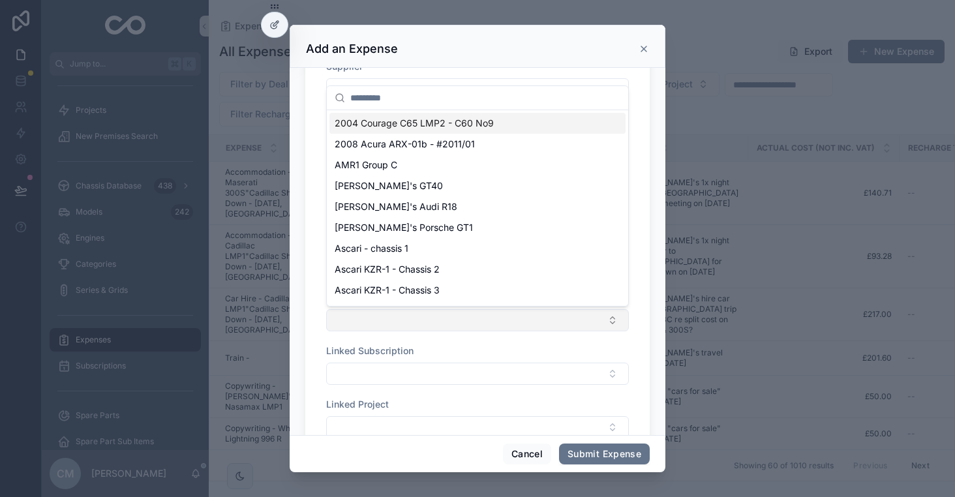
scroll to position [0, 0]
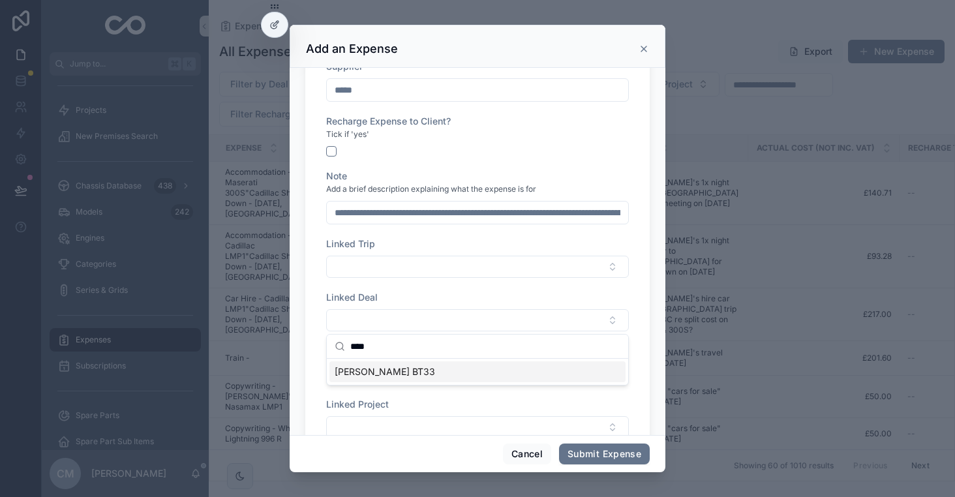
type input "****"
click at [392, 373] on span "[PERSON_NAME] BT33" at bounding box center [385, 371] width 100 height 13
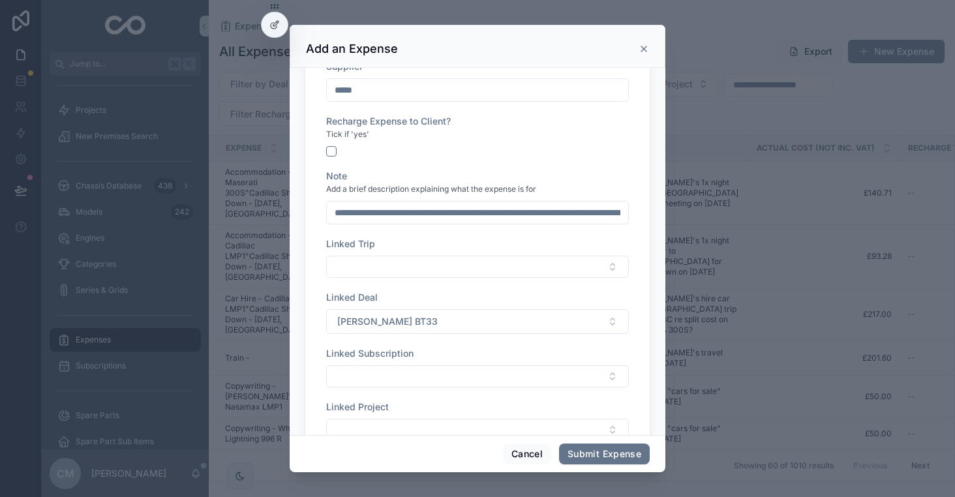
click at [448, 397] on div "**********" at bounding box center [477, 126] width 303 height 656
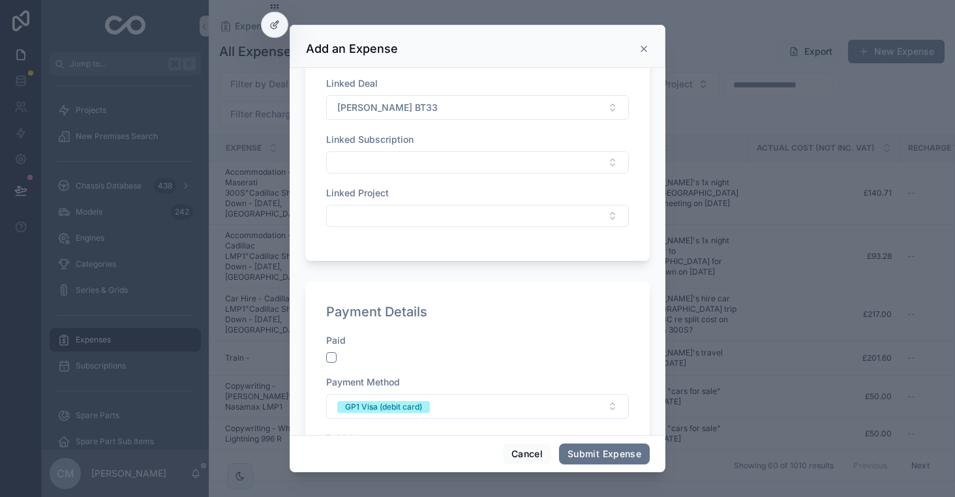
scroll to position [626, 0]
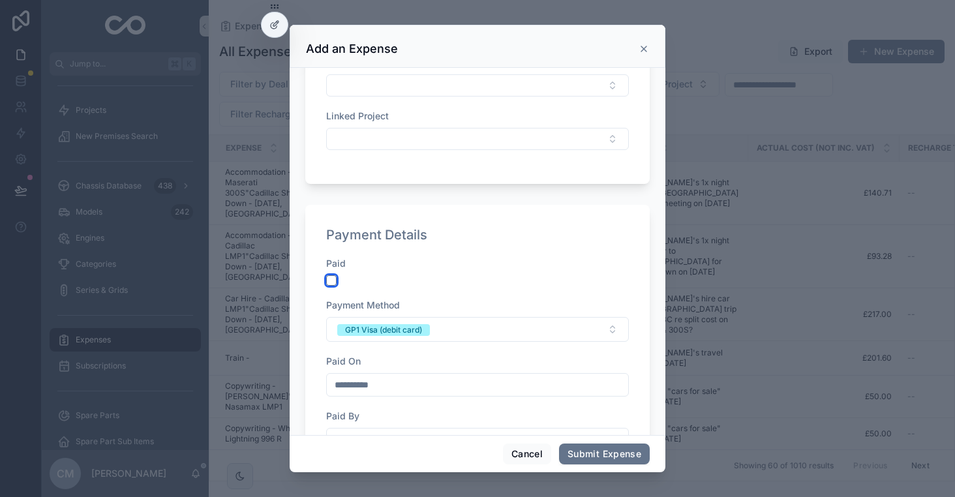
click at [332, 282] on button "scrollable content" at bounding box center [331, 280] width 10 height 10
click at [423, 346] on div "**********" at bounding box center [477, 424] width 303 height 334
click at [420, 329] on div "GP1 Visa (debit card)" at bounding box center [383, 330] width 77 height 12
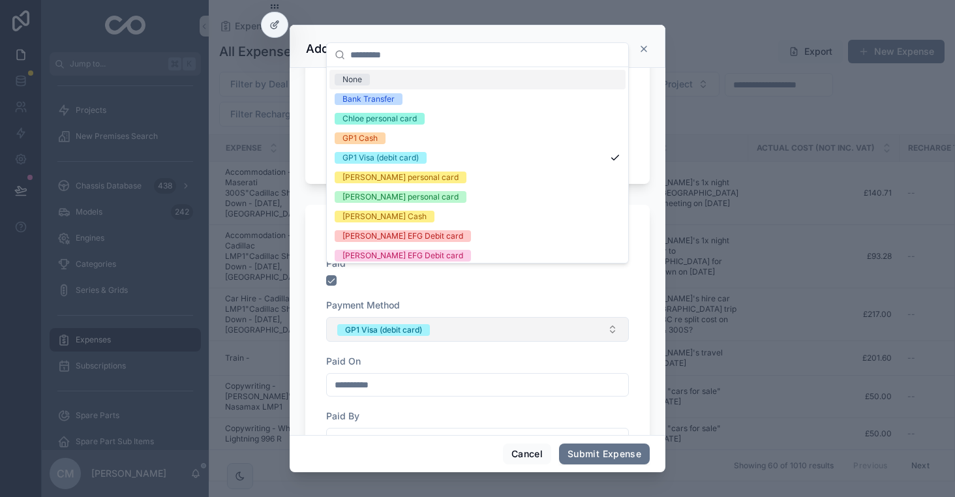
scroll to position [716, 0]
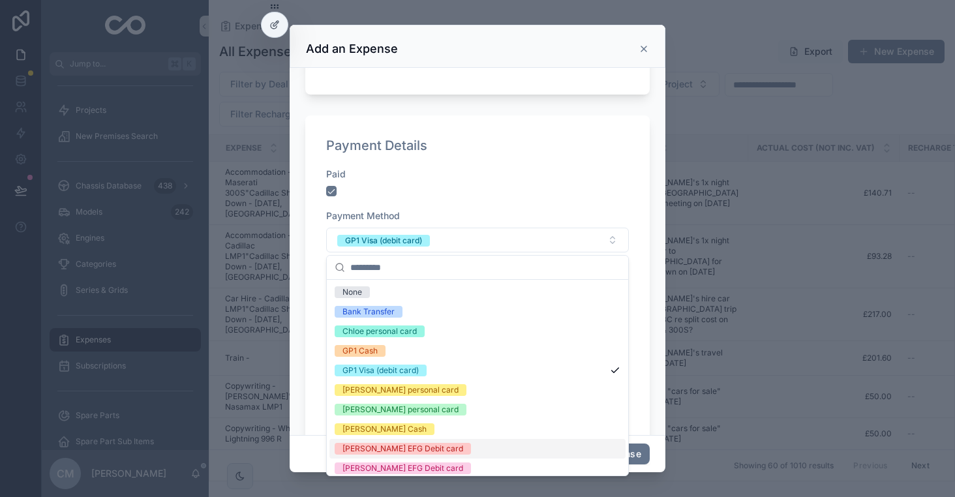
click at [399, 451] on div "[PERSON_NAME] EFG Debit card" at bounding box center [402, 449] width 121 height 12
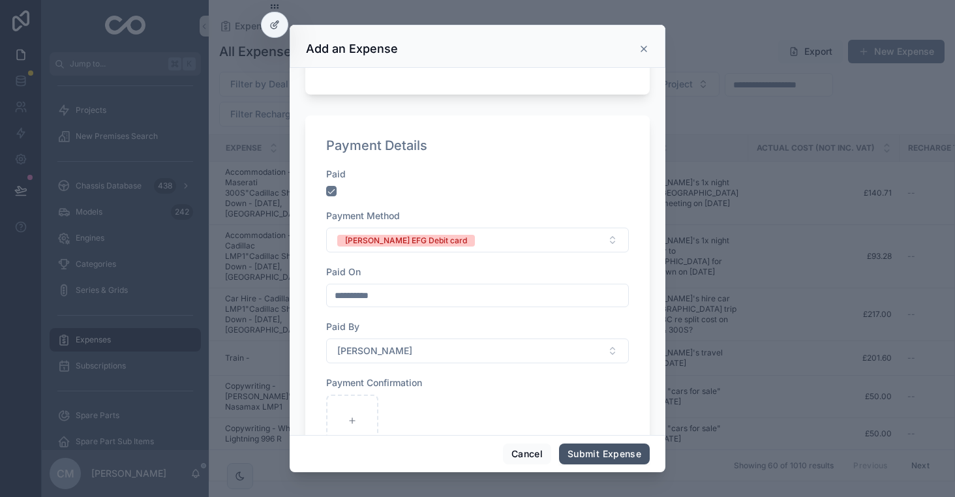
click at [586, 453] on button "Submit Expense" at bounding box center [604, 454] width 91 height 21
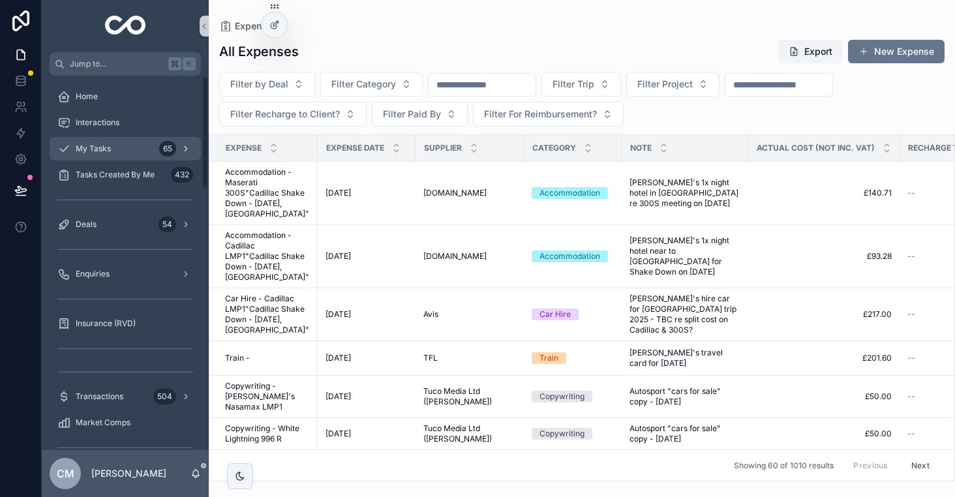
click at [100, 150] on span "My Tasks" at bounding box center [93, 149] width 35 height 10
